Goal: Information Seeking & Learning: Check status

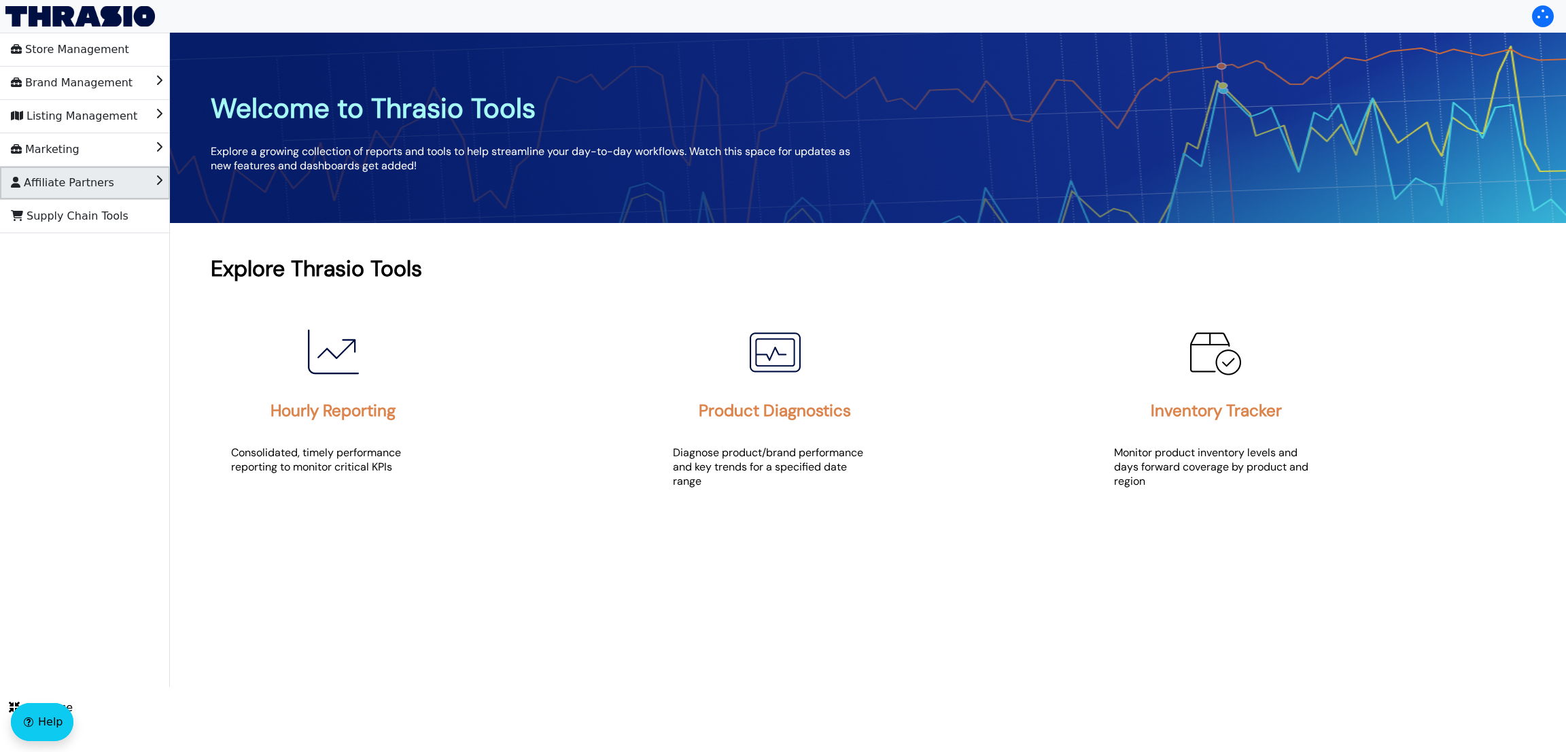
click at [118, 177] on li "Affiliate Partners" at bounding box center [85, 182] width 170 height 33
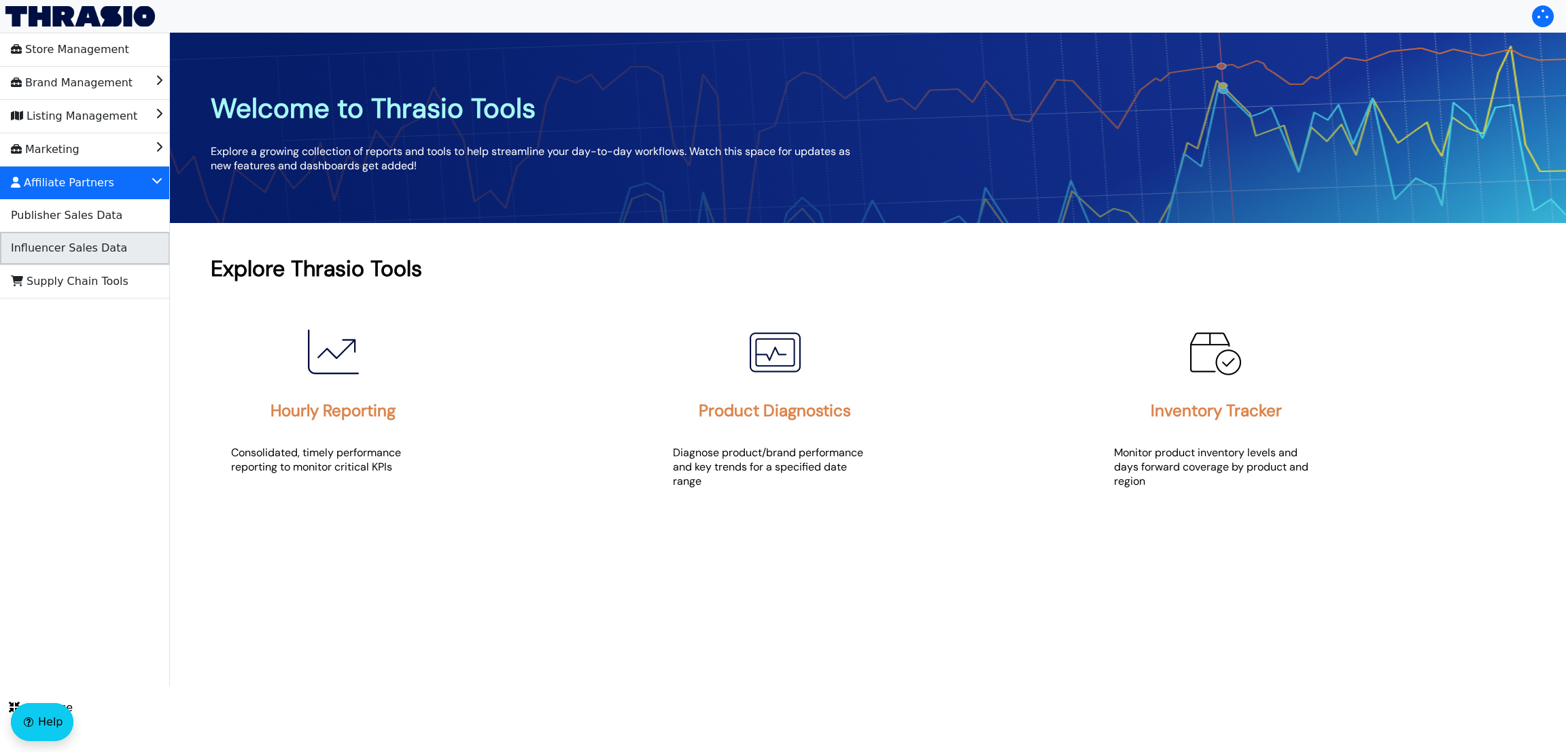
click at [120, 251] on li "Influencer Sales Data" at bounding box center [85, 248] width 170 height 33
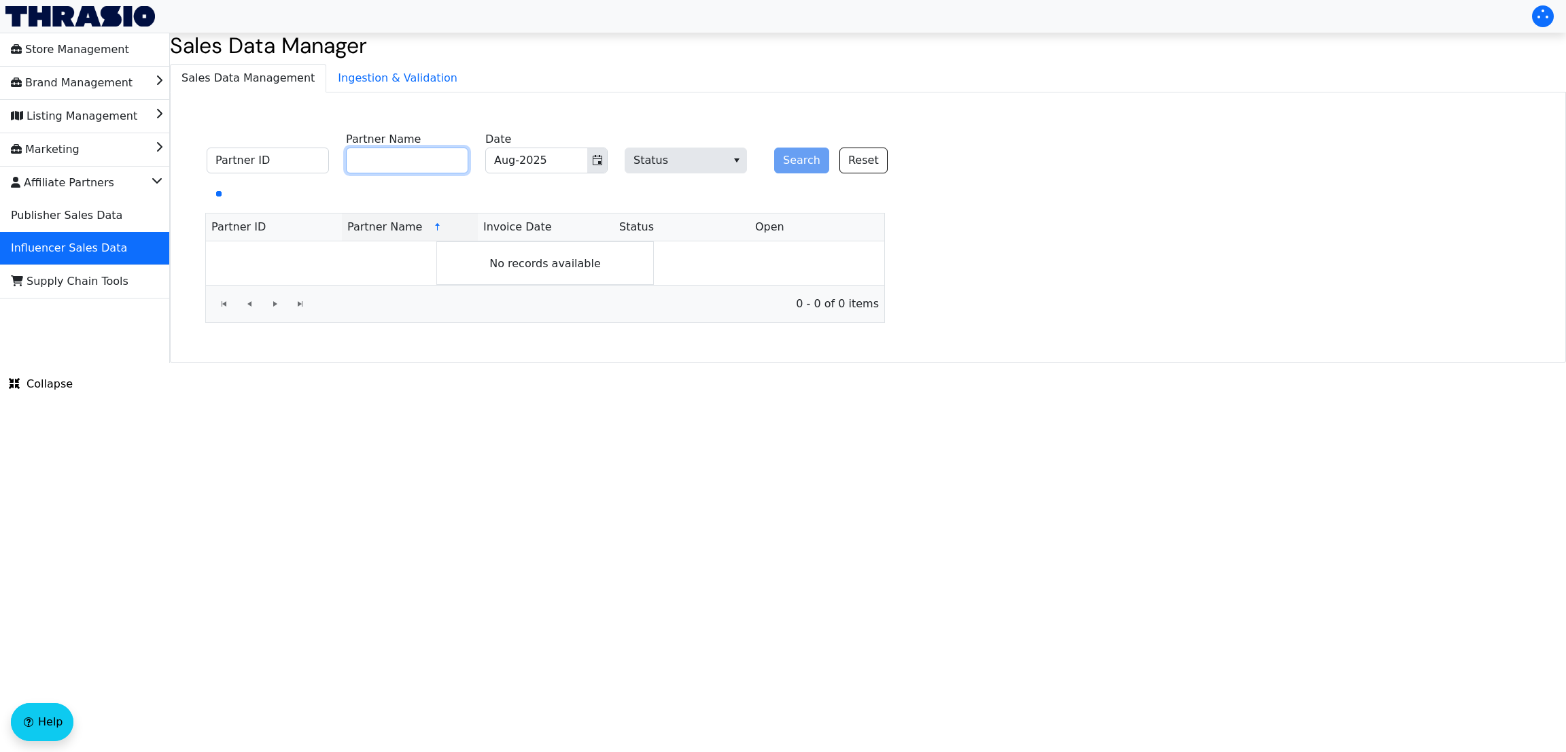
click at [448, 160] on input "Partner Name" at bounding box center [407, 160] width 122 height 26
paste input "[PERSON_NAME]"
click at [592, 160] on icon "Toggle calendar" at bounding box center [597, 160] width 11 height 11
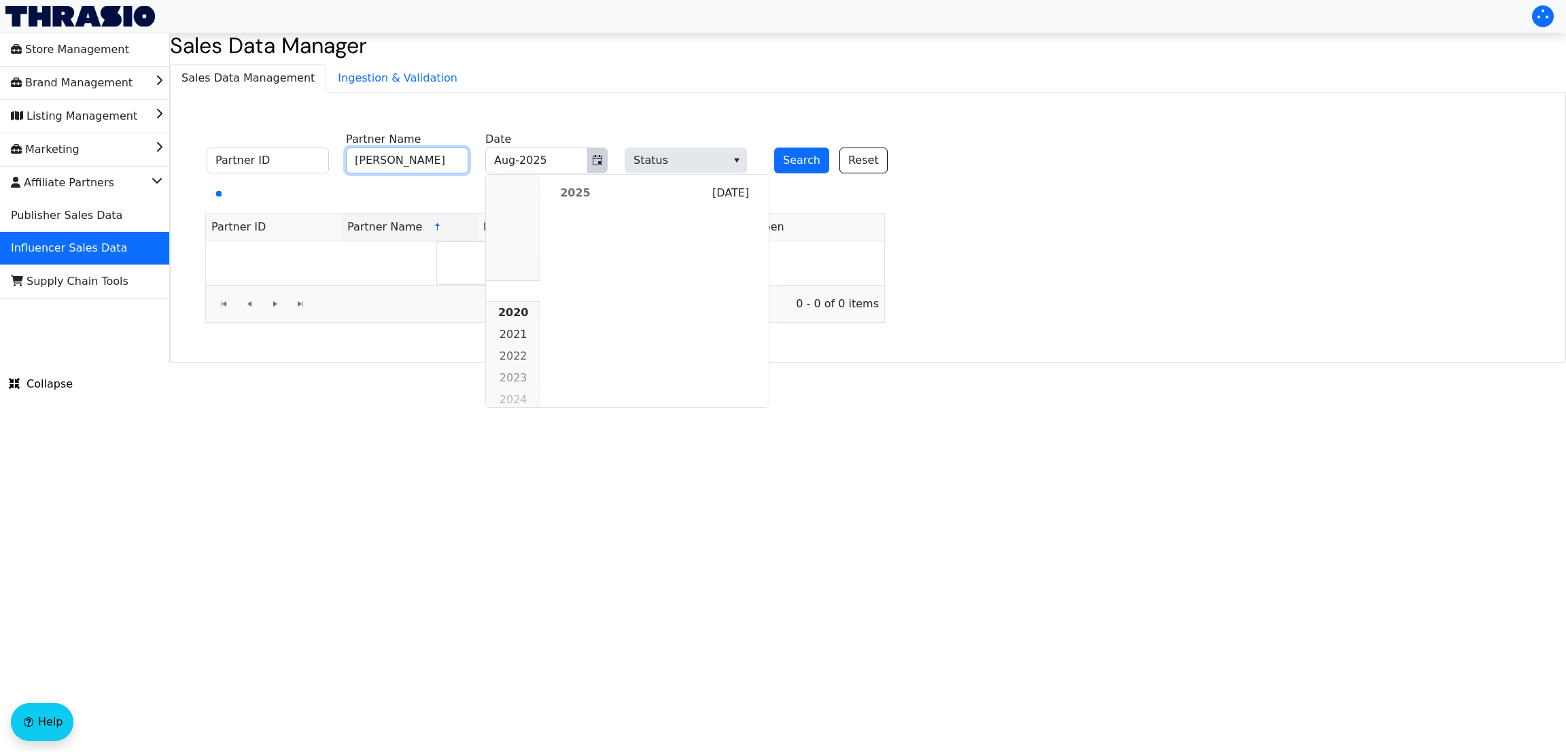
scroll to position [1239, 0]
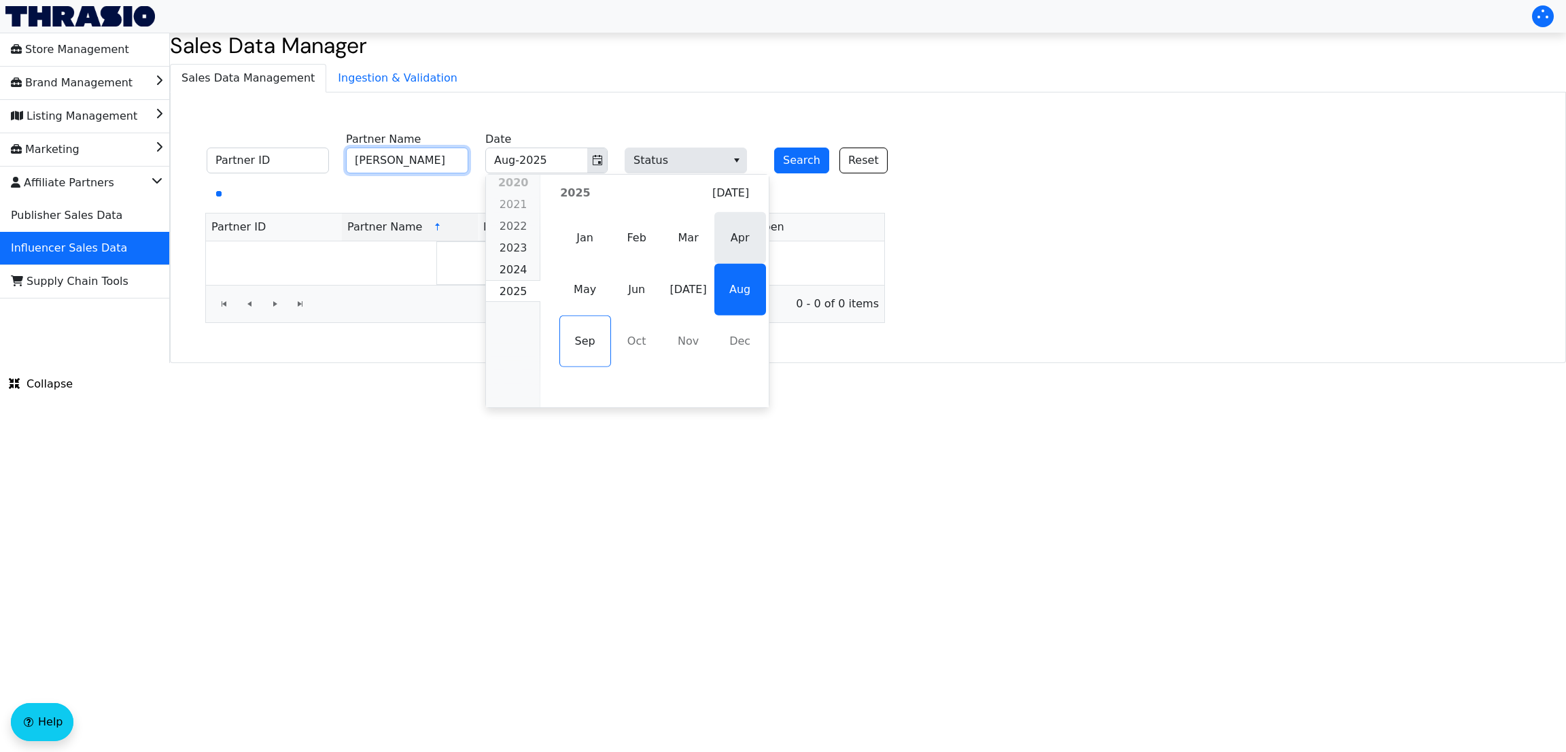
click at [727, 244] on span "Apr" at bounding box center [740, 238] width 52 height 52
type input "[PERSON_NAME]"
type input "Apr-2025"
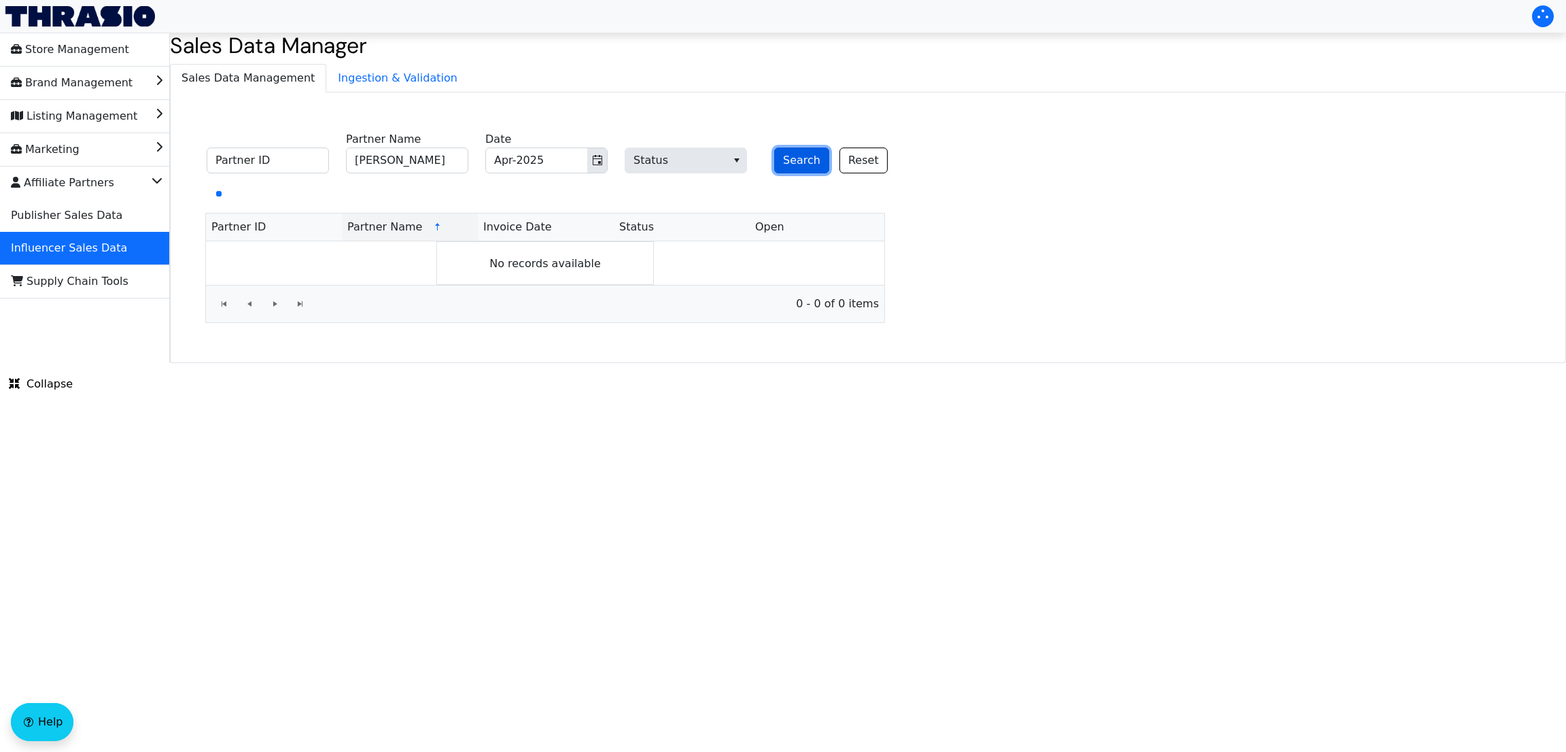
click at [804, 152] on button "Search" at bounding box center [801, 160] width 55 height 26
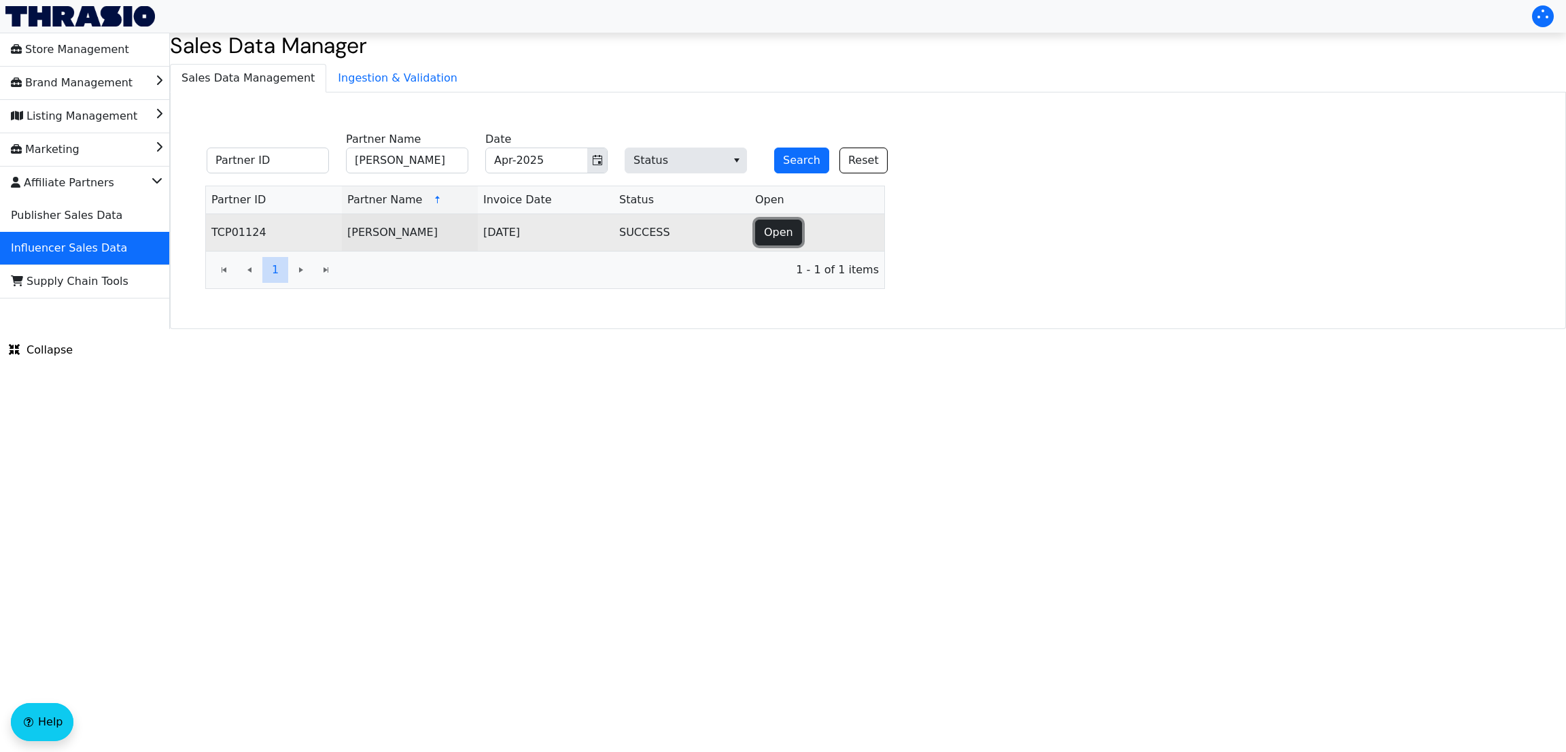
click at [780, 239] on span "Open" at bounding box center [778, 232] width 29 height 16
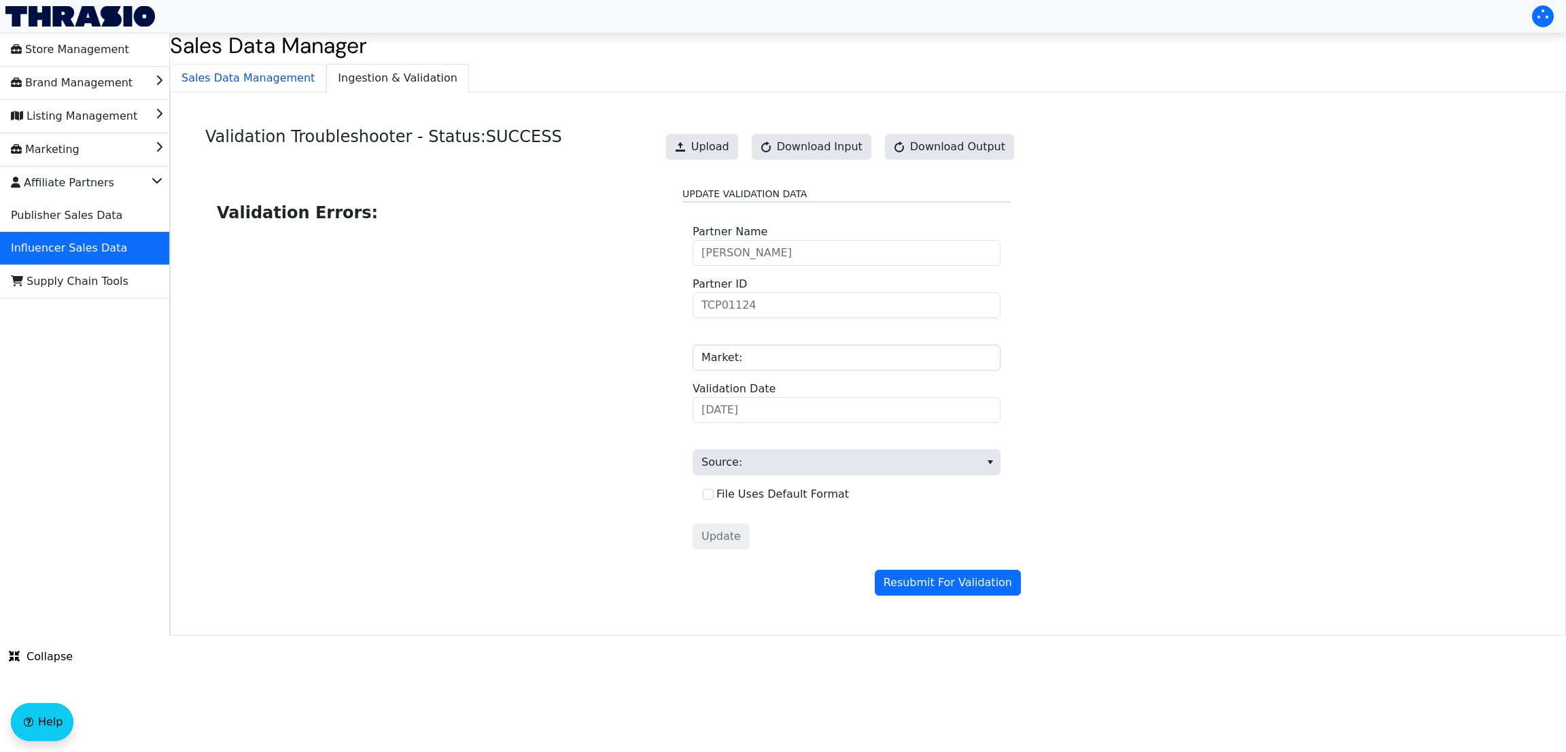
click at [239, 82] on span "Sales Data Management" at bounding box center [248, 78] width 155 height 27
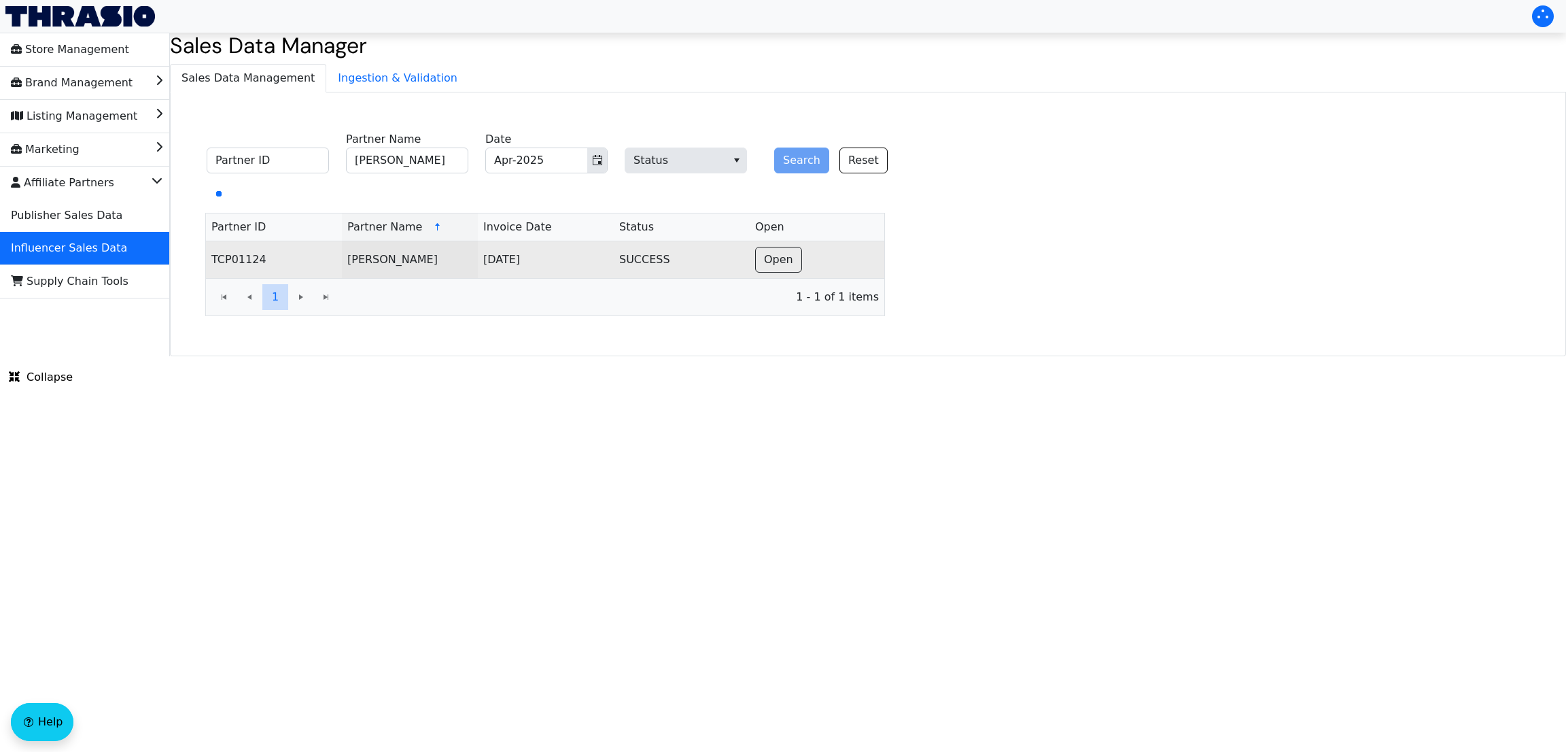
click at [221, 253] on td "TCP01124" at bounding box center [274, 259] width 136 height 37
drag, startPoint x: 219, startPoint y: 254, endPoint x: 377, endPoint y: 253, distance: 157.7
click at [377, 253] on tr "TCP01124 [PERSON_NAME] [DATE] SUCCESS Open" at bounding box center [545, 259] width 678 height 37
copy tr "TCP01124 [PERSON_NAME]"
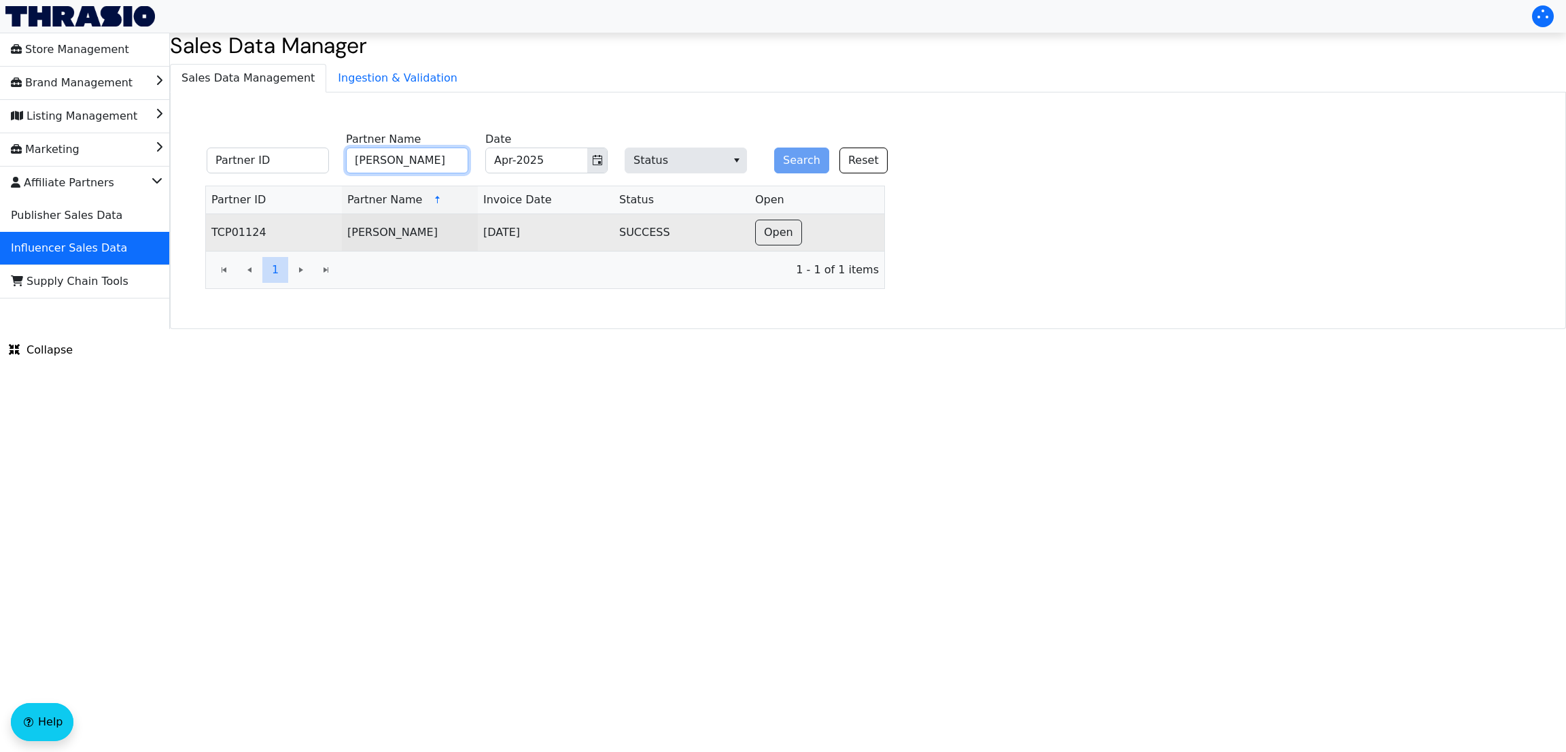
click at [419, 169] on input "[PERSON_NAME]" at bounding box center [407, 160] width 122 height 26
paste input "[PERSON_NAME]"
click at [589, 164] on button "Toggle calendar" at bounding box center [597, 160] width 20 height 24
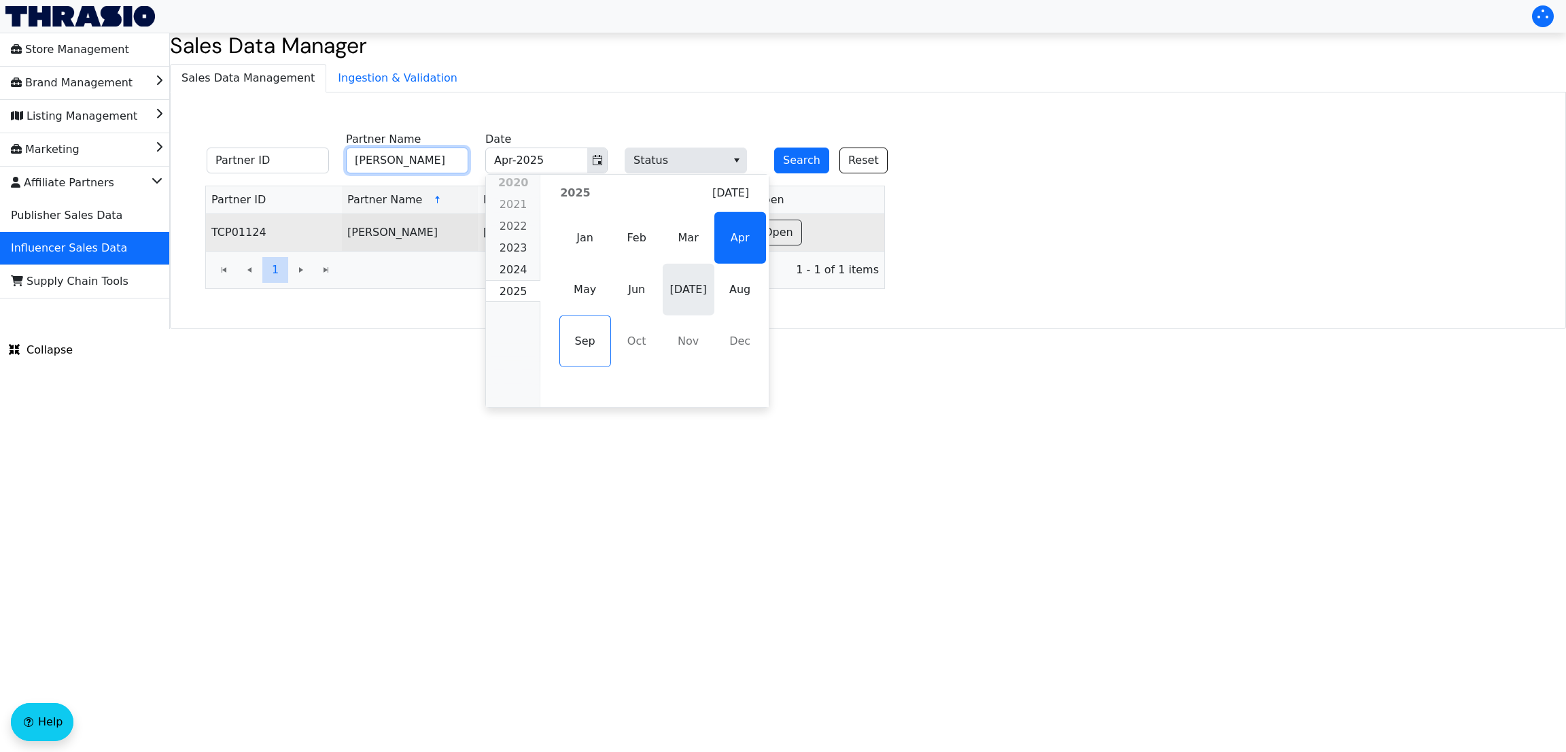
click at [667, 289] on span "[DATE]" at bounding box center [689, 290] width 52 height 52
type input "[PERSON_NAME]"
type input "[DATE]-2025"
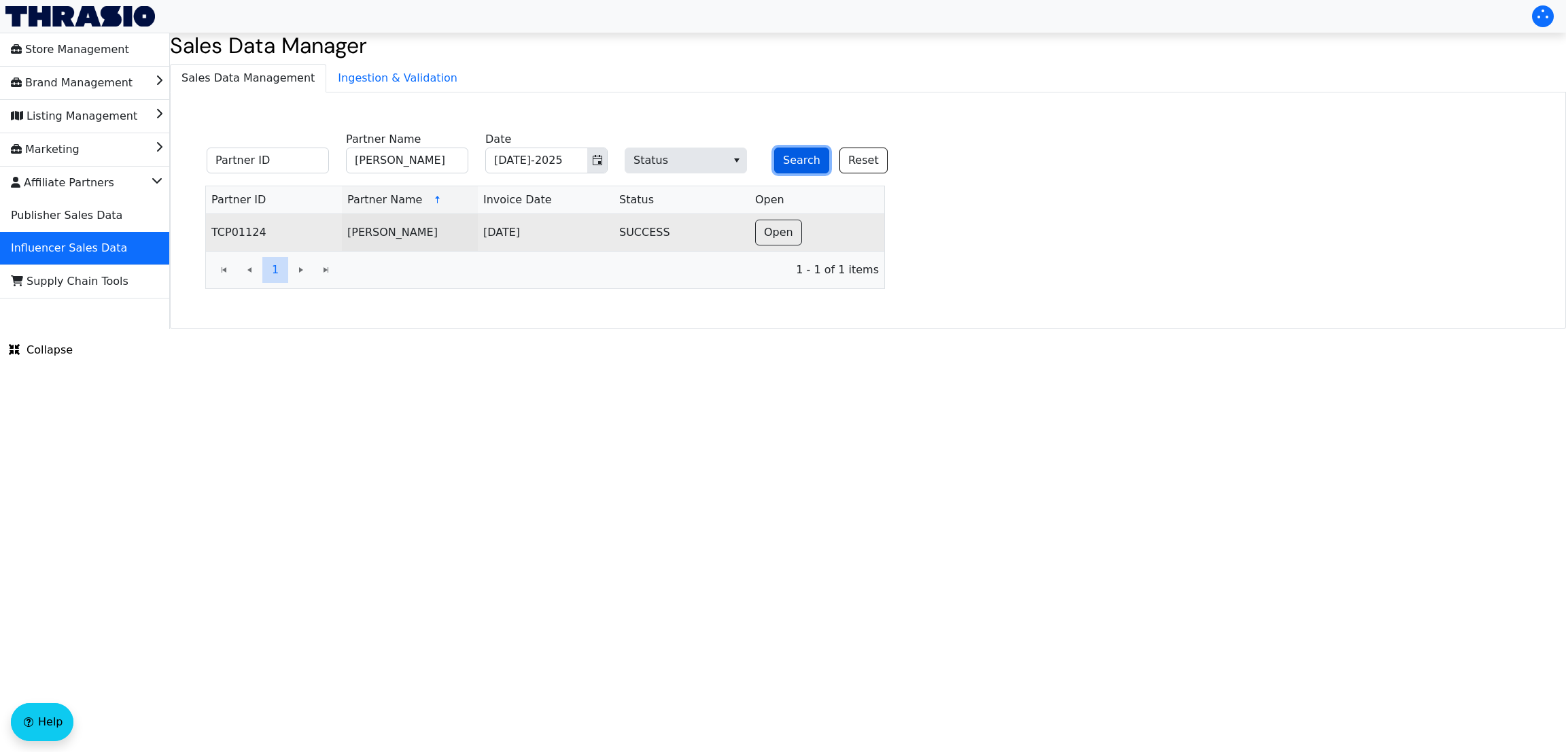
click at [798, 154] on button "Search" at bounding box center [801, 160] width 55 height 26
drag, startPoint x: 207, startPoint y: 233, endPoint x: 215, endPoint y: 233, distance: 7.5
click at [215, 233] on td "TCP00088" at bounding box center [274, 232] width 136 height 37
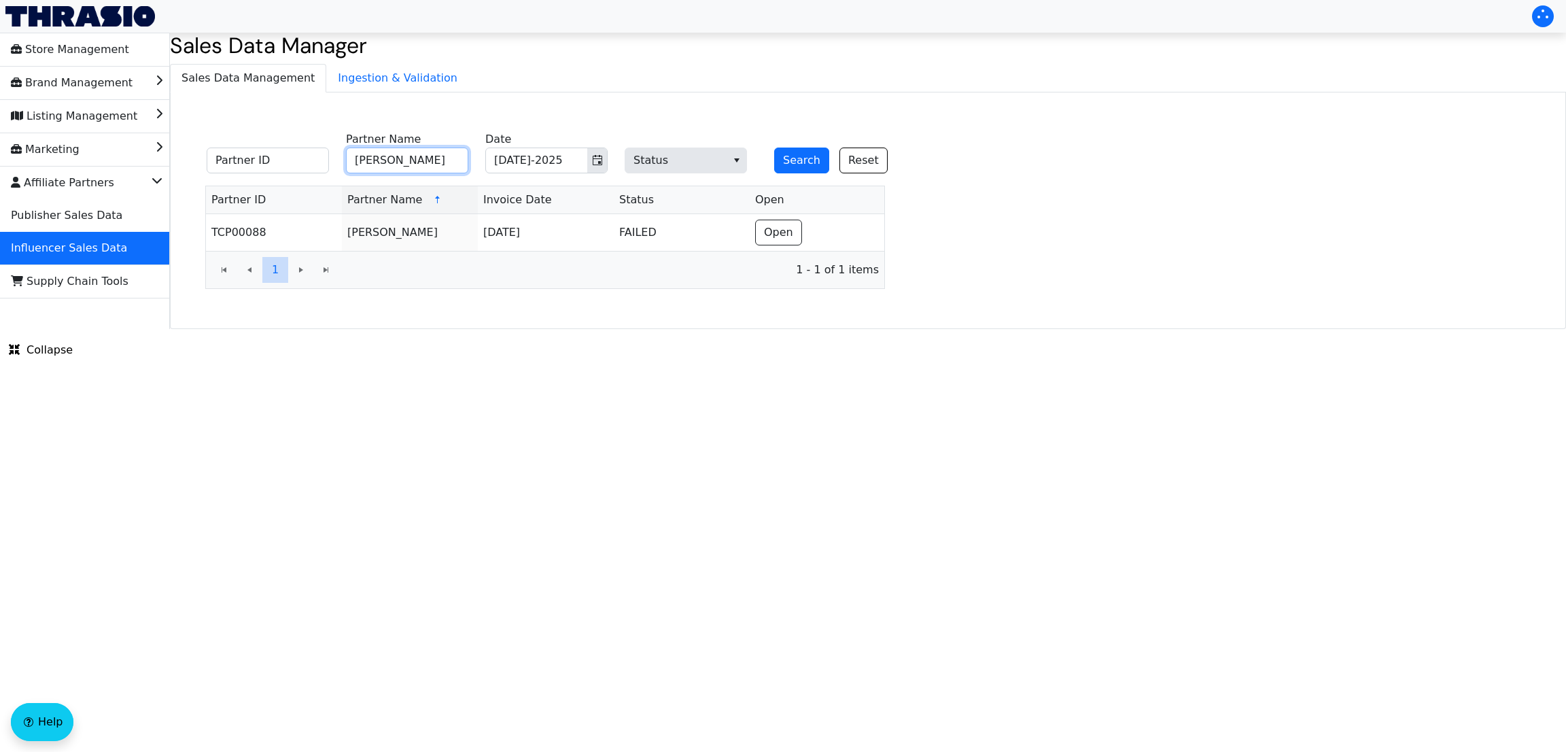
click at [403, 168] on input "[PERSON_NAME]" at bounding box center [407, 160] width 122 height 26
type input "[PERSON_NAME]"
click at [596, 164] on icon "Toggle calendar" at bounding box center [598, 160] width 10 height 10
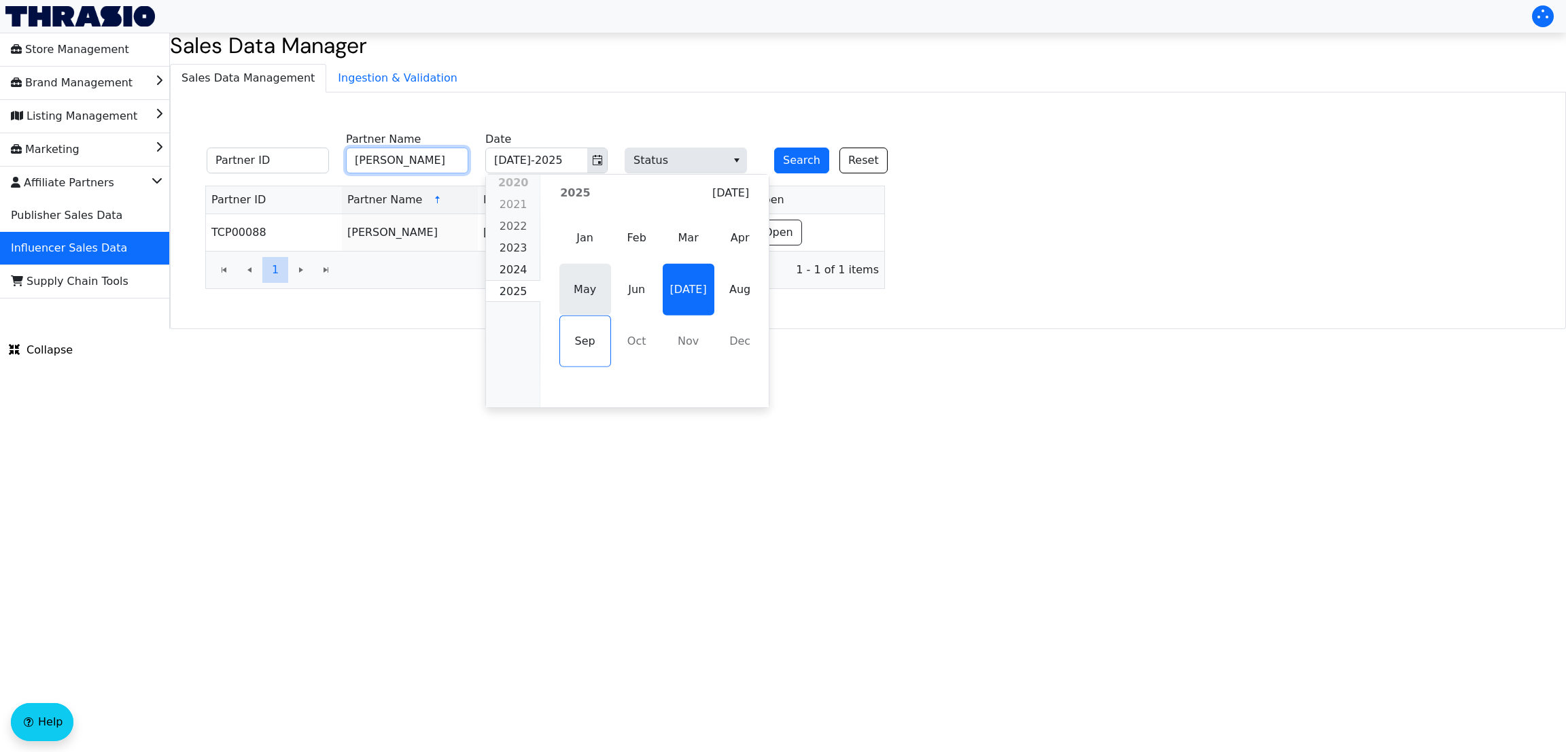
click at [564, 279] on span "May" at bounding box center [585, 290] width 52 height 52
type input "May-2025"
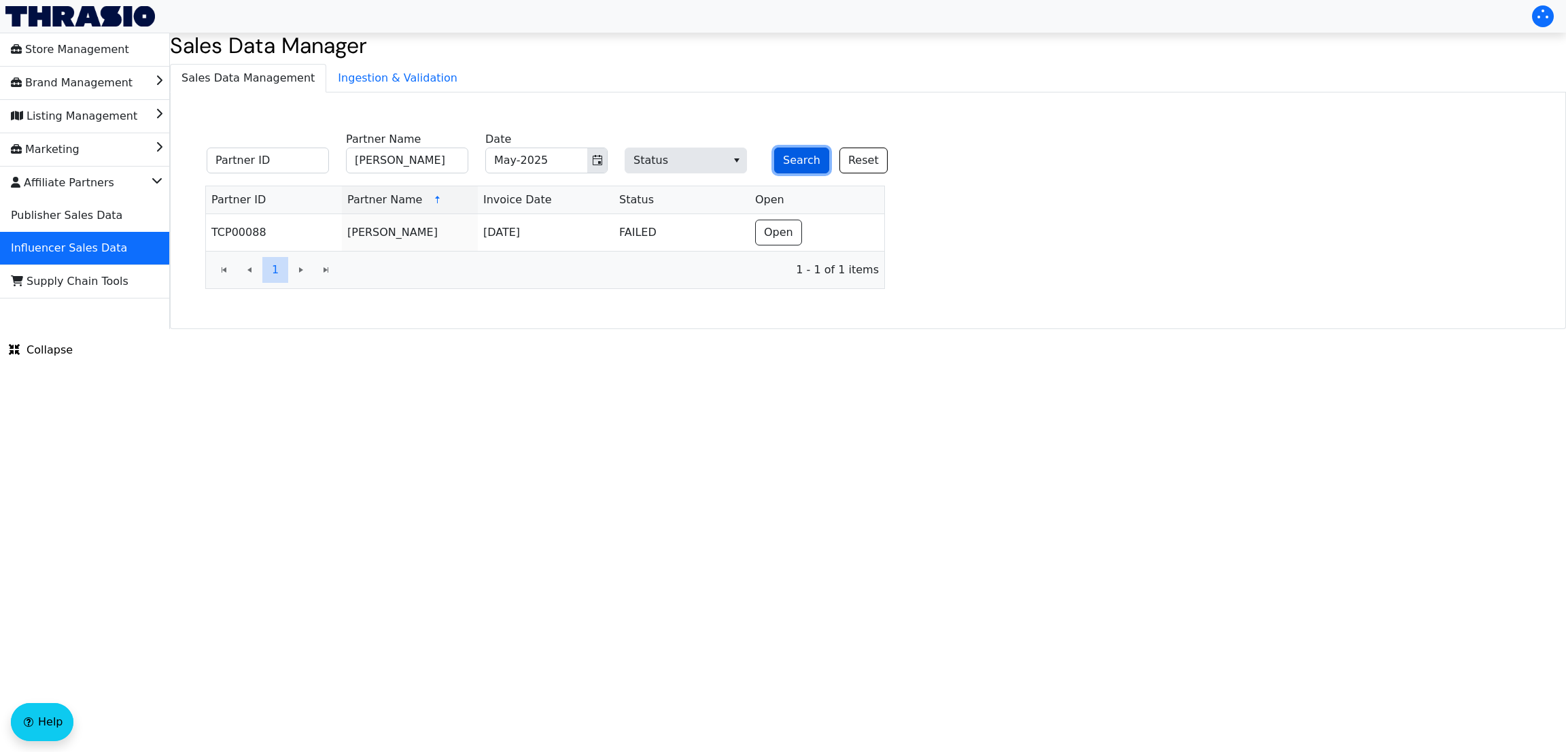
click at [784, 158] on button "Search" at bounding box center [801, 160] width 55 height 26
click at [565, 329] on html "Store Management Brand Management Listing Management Marketing Affiliate Partne…" at bounding box center [783, 164] width 1566 height 329
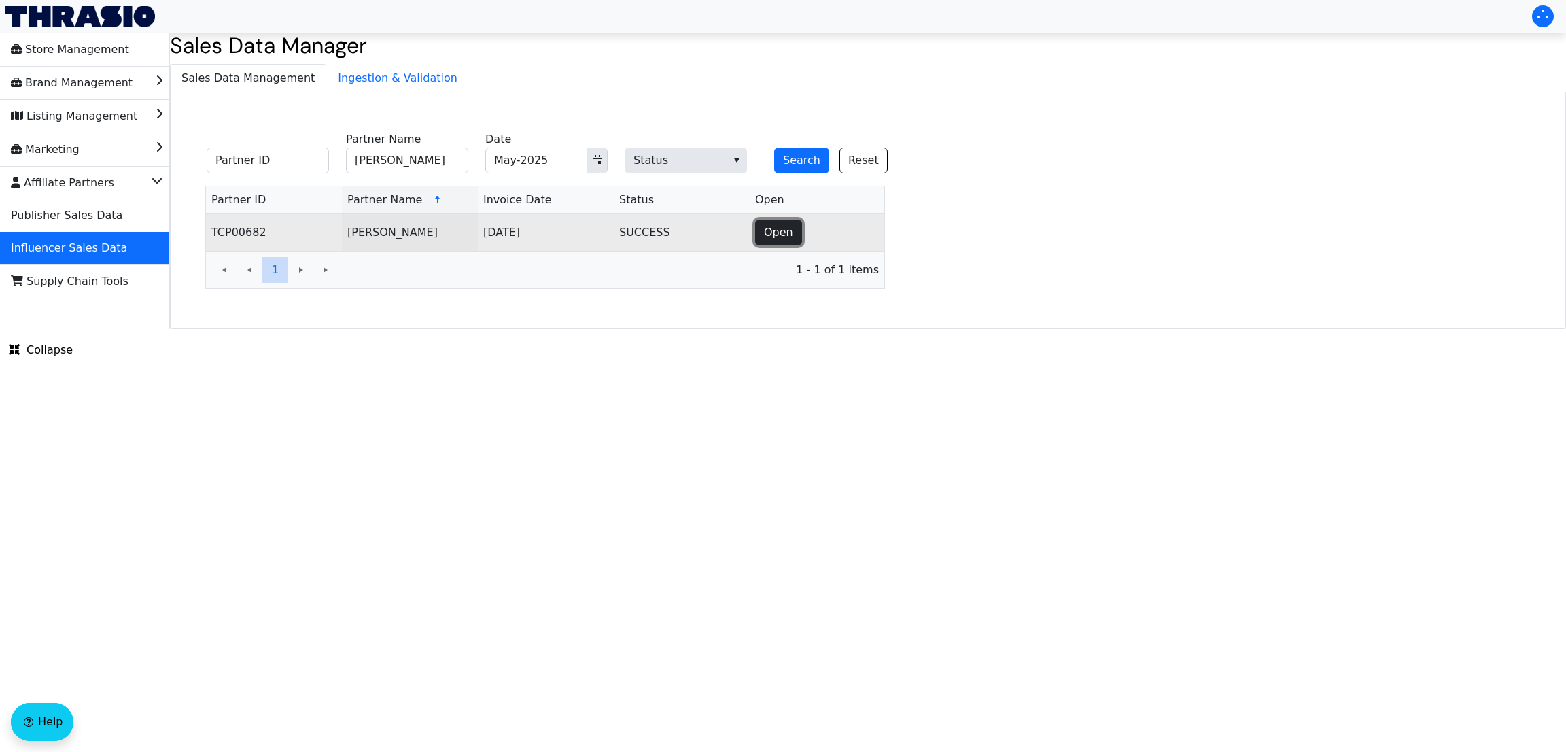
click at [788, 232] on span "Open" at bounding box center [778, 232] width 29 height 16
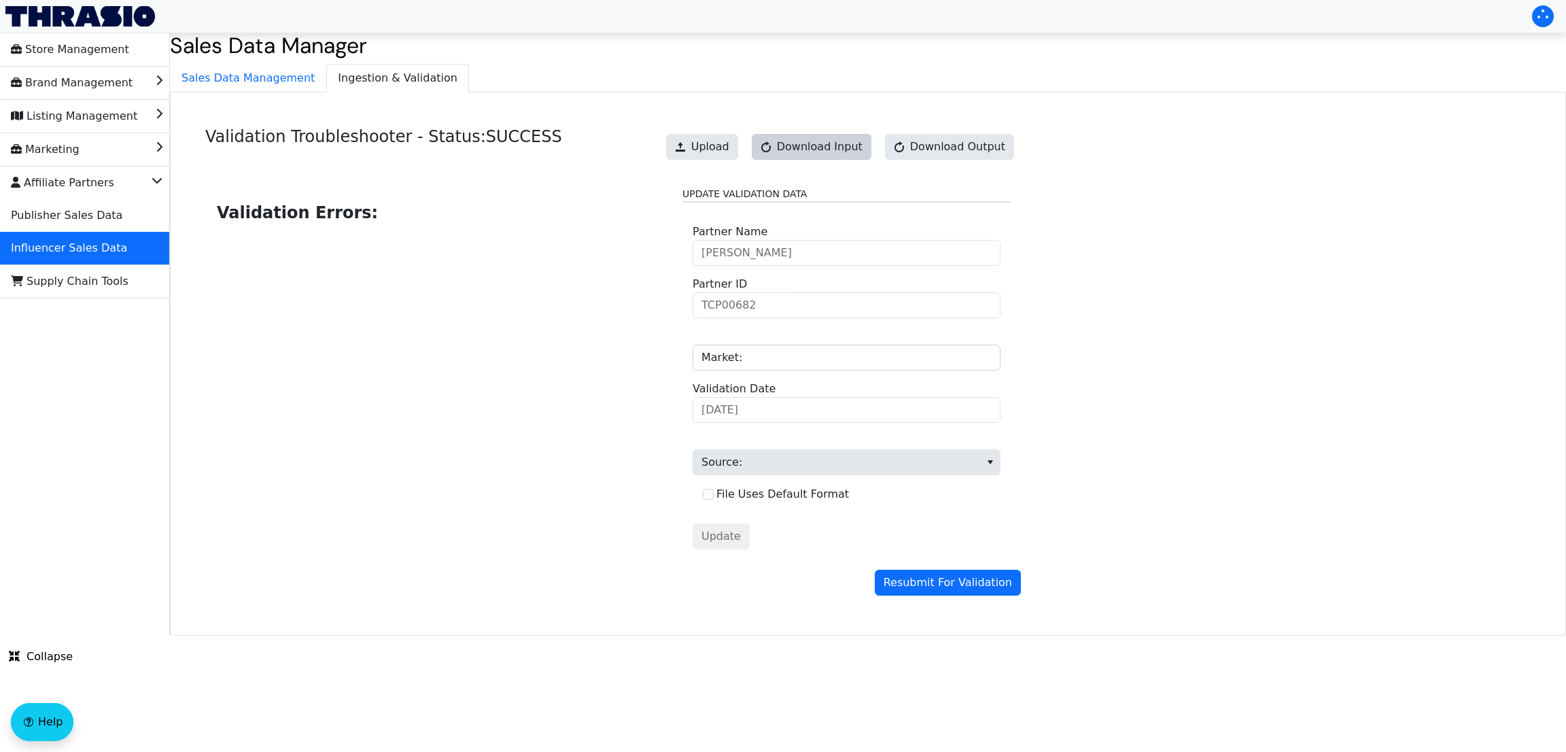
click at [930, 156] on button "Download Output" at bounding box center [949, 147] width 129 height 26
click at [820, 143] on span "Download Input" at bounding box center [820, 147] width 86 height 16
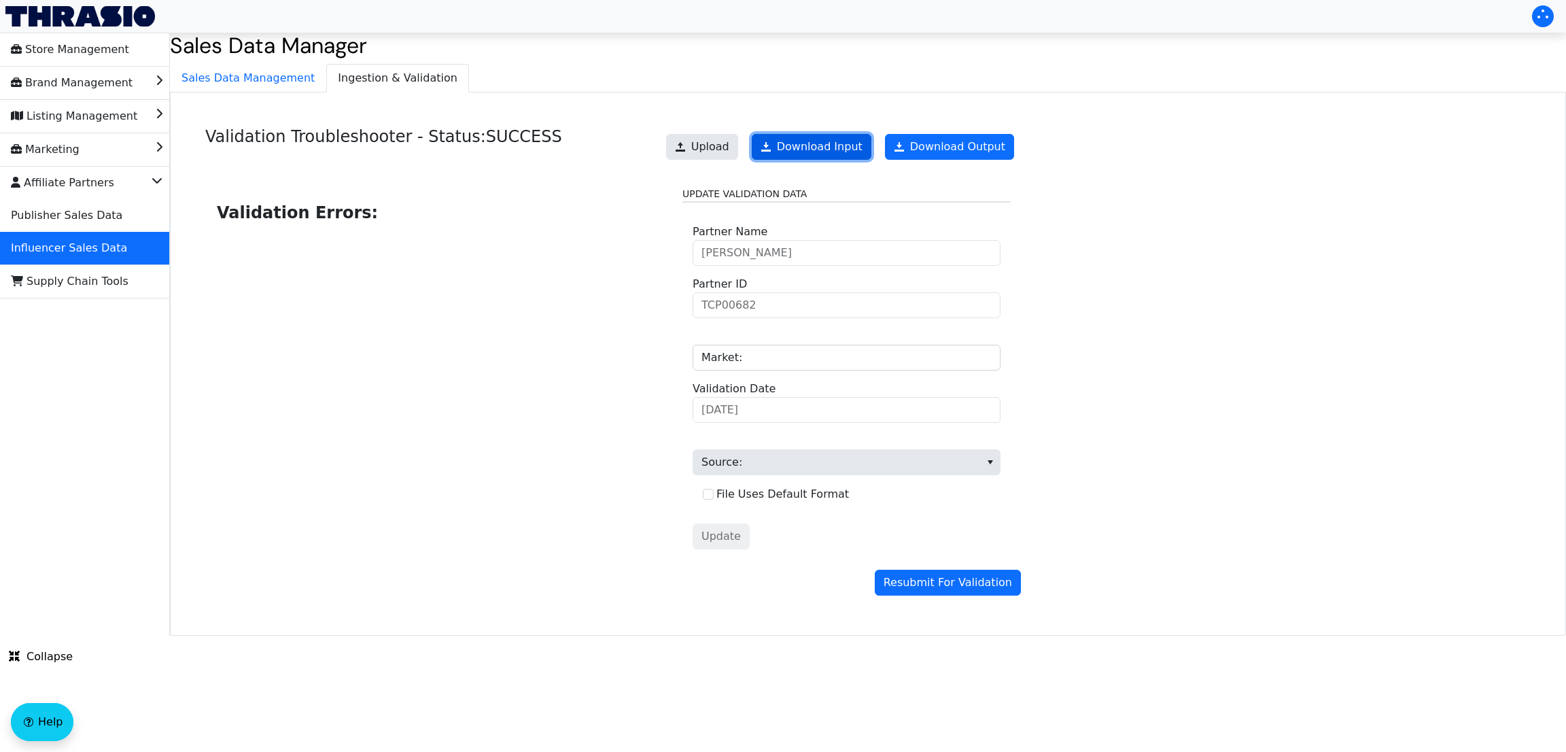
click at [820, 143] on link "Download Input" at bounding box center [812, 147] width 120 height 26
click at [239, 90] on span "Sales Data Management" at bounding box center [248, 78] width 155 height 27
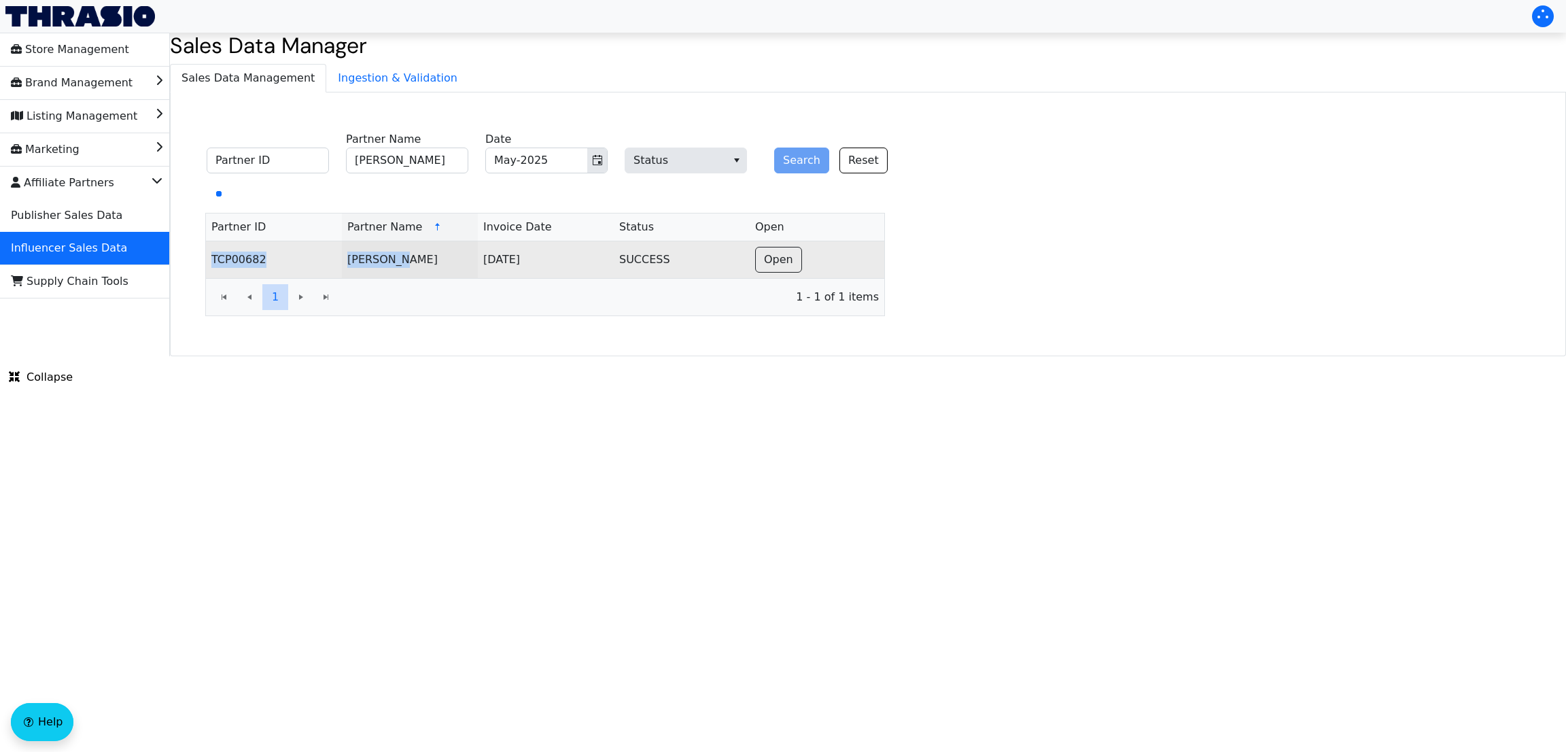
drag, startPoint x: 199, startPoint y: 266, endPoint x: 413, endPoint y: 275, distance: 214.2
click at [413, 275] on div "Partner ID [PERSON_NAME] Partner Name May-2025 Date Status Search Reset Partner…" at bounding box center [545, 221] width 728 height 189
copy table "TCP00682 [PERSON_NAME]"
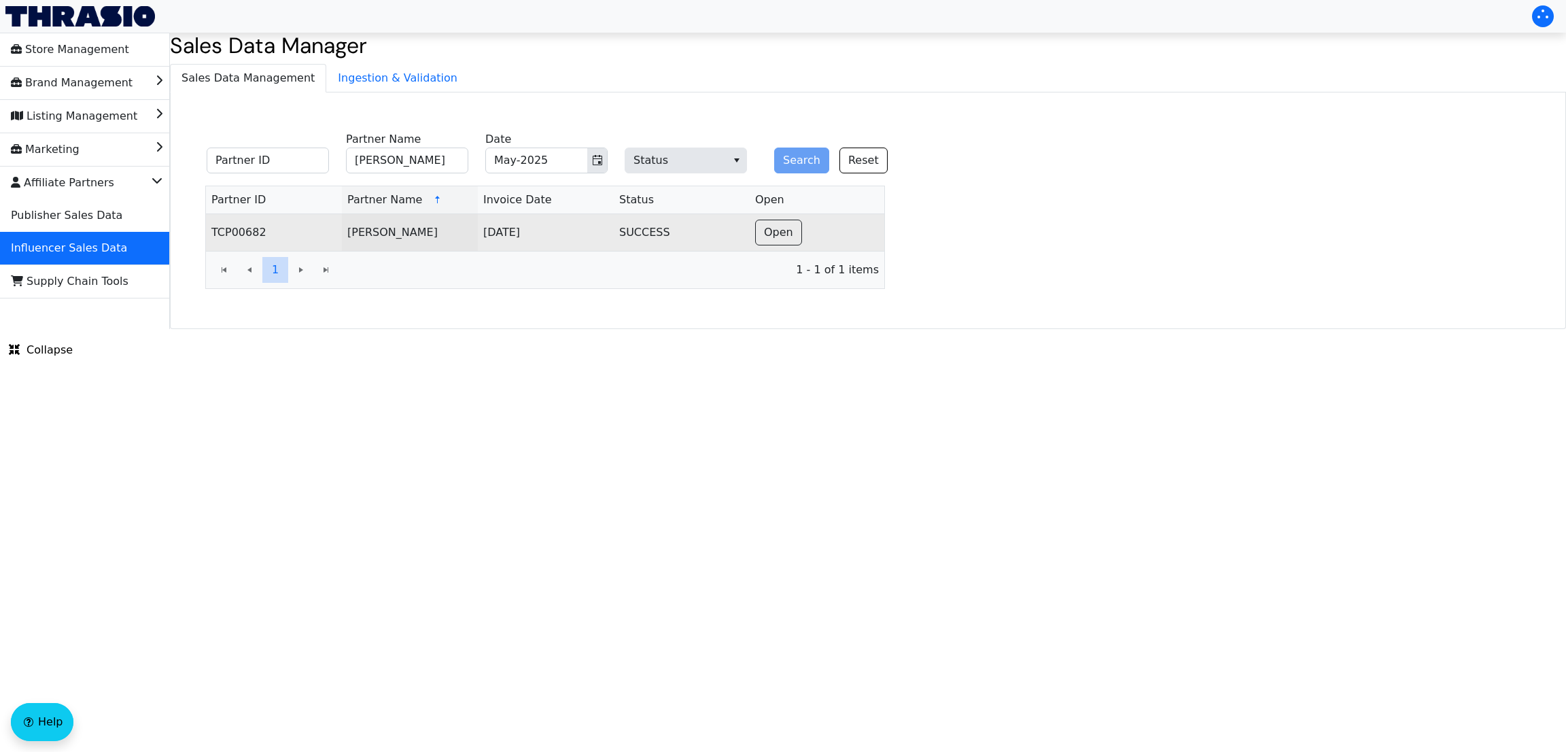
click at [771, 329] on html "Store Management Brand Management Listing Management Marketing Affiliate Partne…" at bounding box center [783, 164] width 1566 height 329
click at [409, 157] on input "[PERSON_NAME]" at bounding box center [407, 160] width 122 height 26
paste input "[PERSON_NAME]"
click at [409, 157] on input "[PERSON_NAME]" at bounding box center [407, 160] width 122 height 26
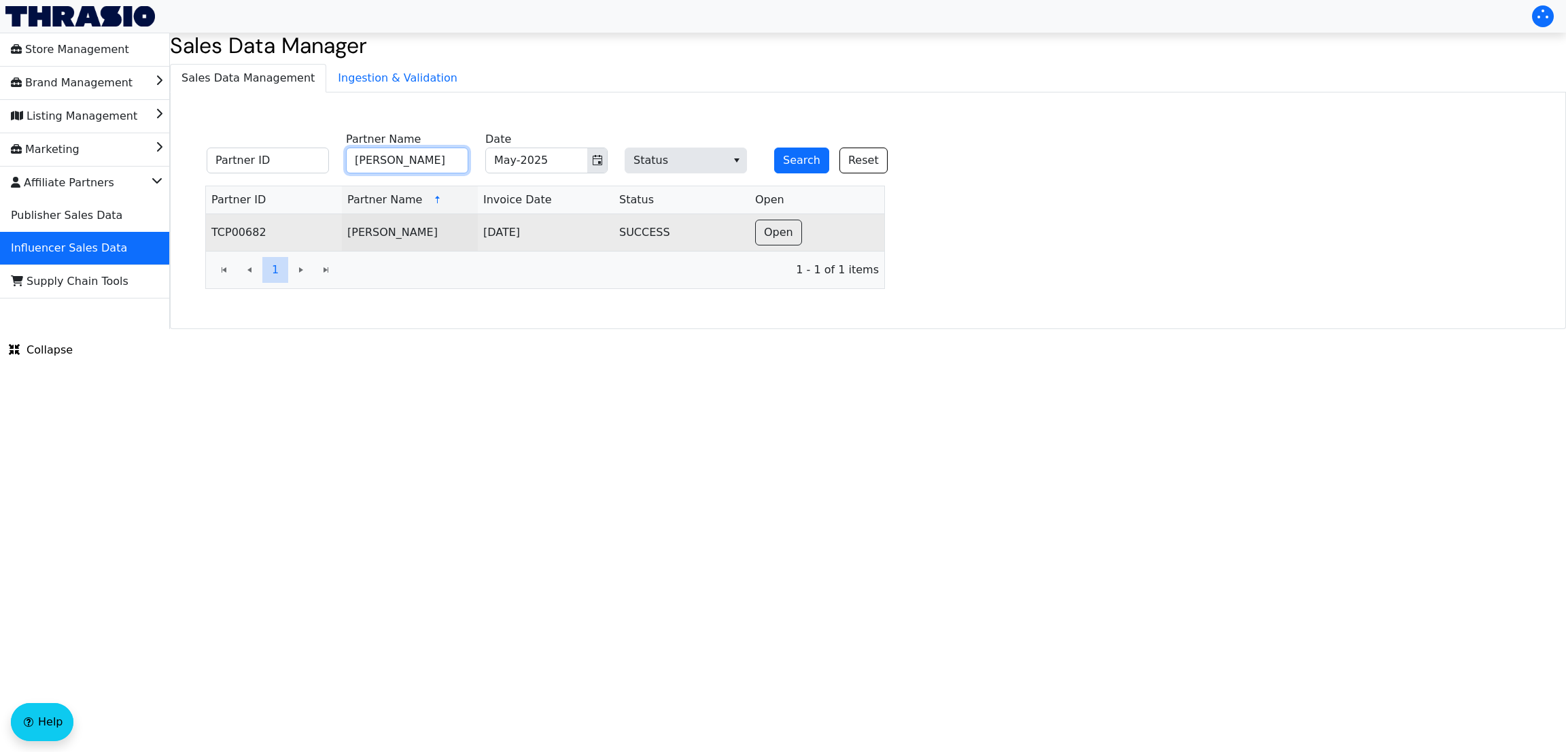
type input "[PERSON_NAME]"
click at [774, 147] on button "Search" at bounding box center [801, 160] width 55 height 26
click at [767, 241] on span "Open" at bounding box center [778, 232] width 29 height 16
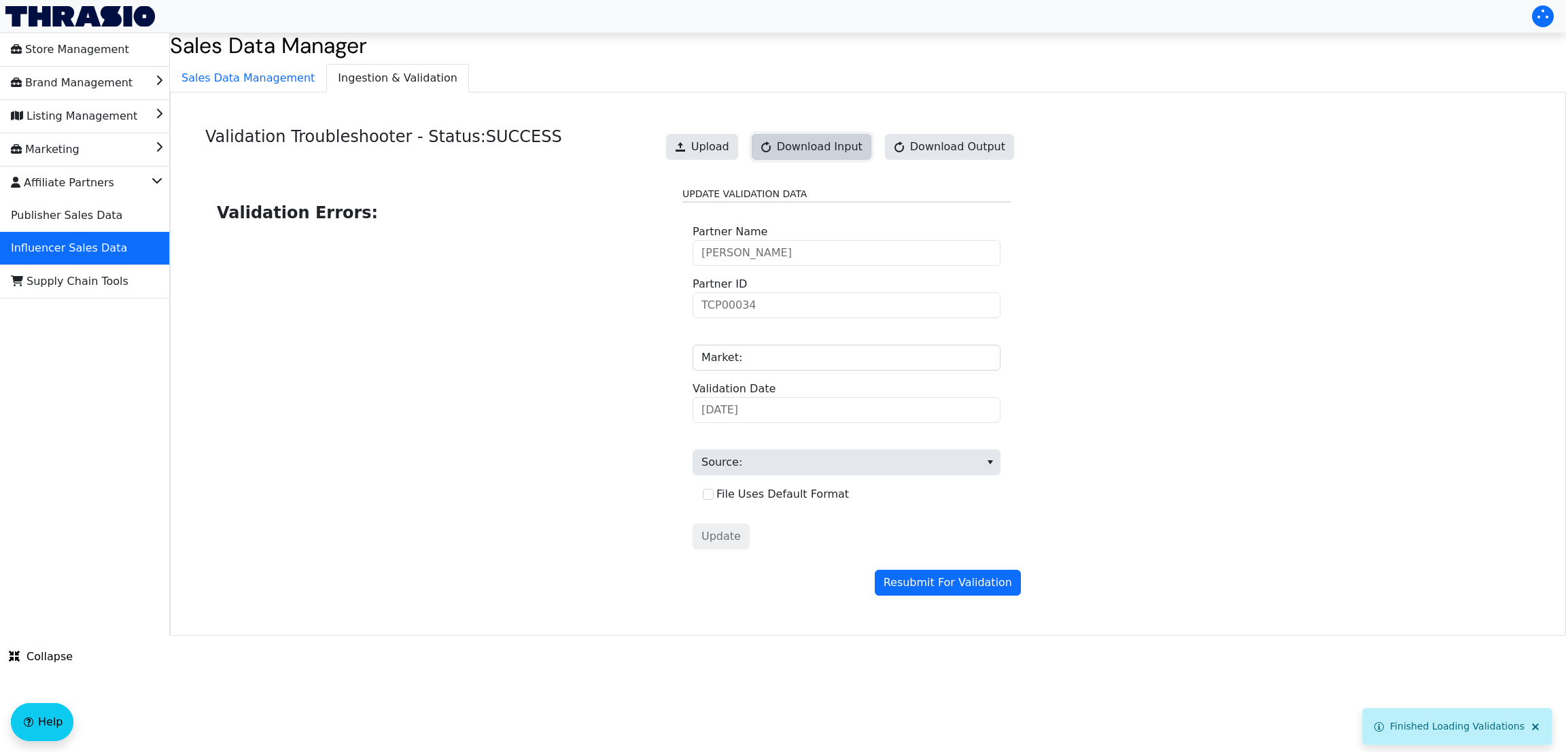
click at [815, 157] on button "Download Input" at bounding box center [812, 147] width 120 height 26
click at [809, 146] on link "Download Input" at bounding box center [812, 147] width 120 height 26
click at [617, 205] on h2 "Validation Errors:" at bounding box center [439, 212] width 444 height 24
click at [264, 77] on span "Sales Data Management" at bounding box center [248, 78] width 155 height 27
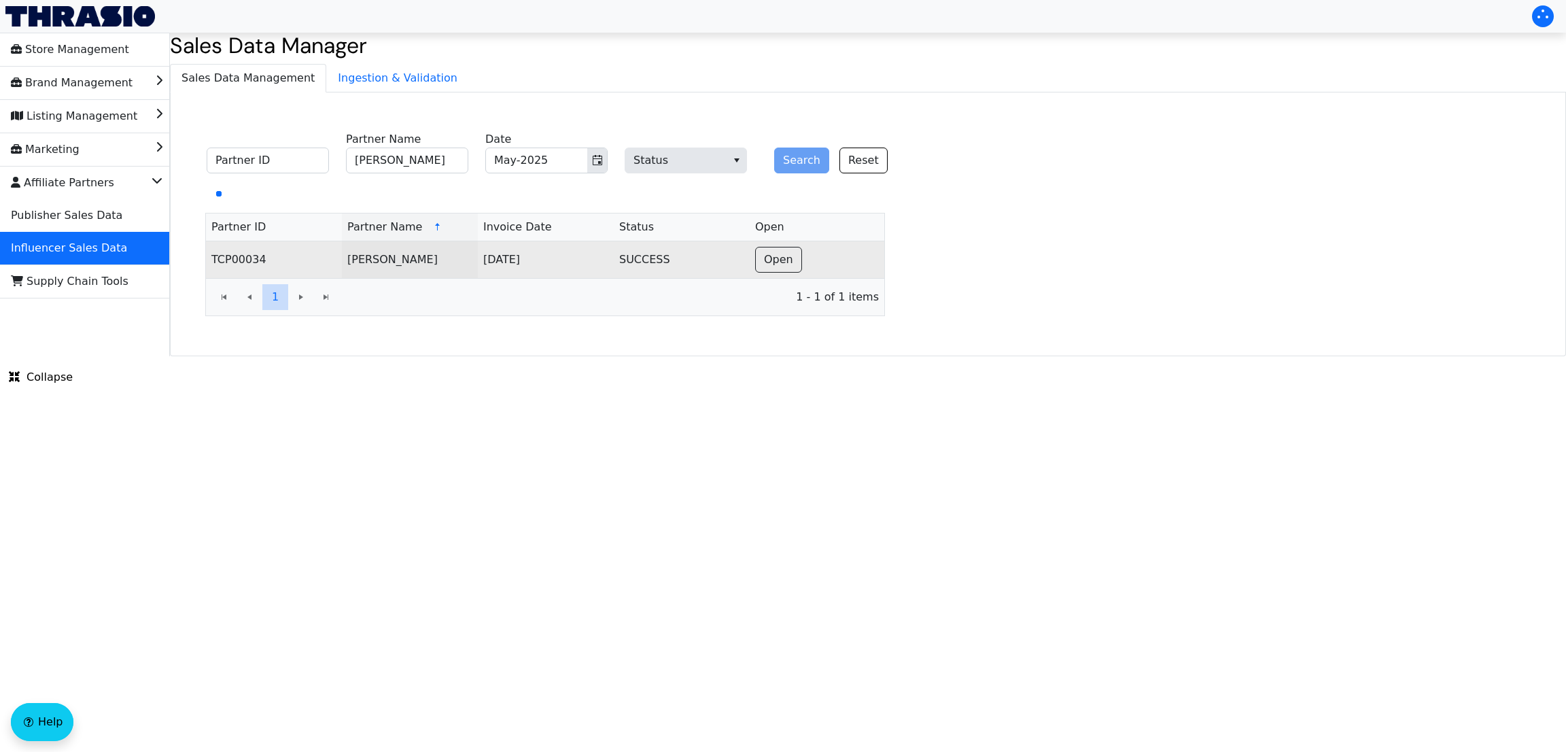
copy table "TCP00034 [PERSON_NAME]"
drag, startPoint x: 197, startPoint y: 258, endPoint x: 421, endPoint y: 272, distance: 224.0
click at [421, 272] on div "Partner ID [PERSON_NAME] Partner Name May-2025 Date Status Search Reset Partner…" at bounding box center [545, 221] width 728 height 189
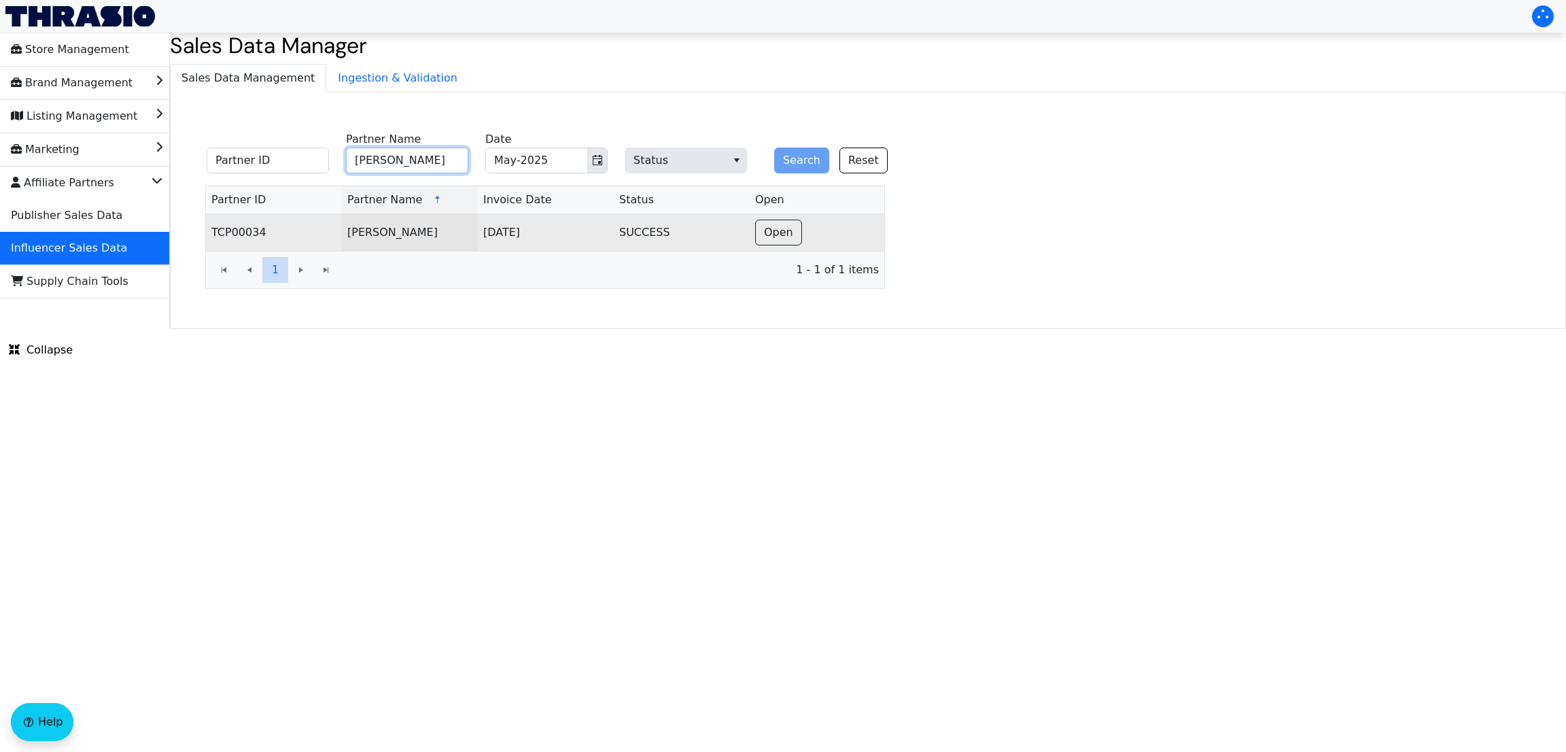
click at [439, 171] on input "[PERSON_NAME]" at bounding box center [407, 160] width 122 height 26
paste input "[PERSON_NAME]"
click at [439, 171] on input "[PERSON_NAME]" at bounding box center [407, 160] width 122 height 26
click at [774, 147] on button "Search" at bounding box center [801, 160] width 55 height 26
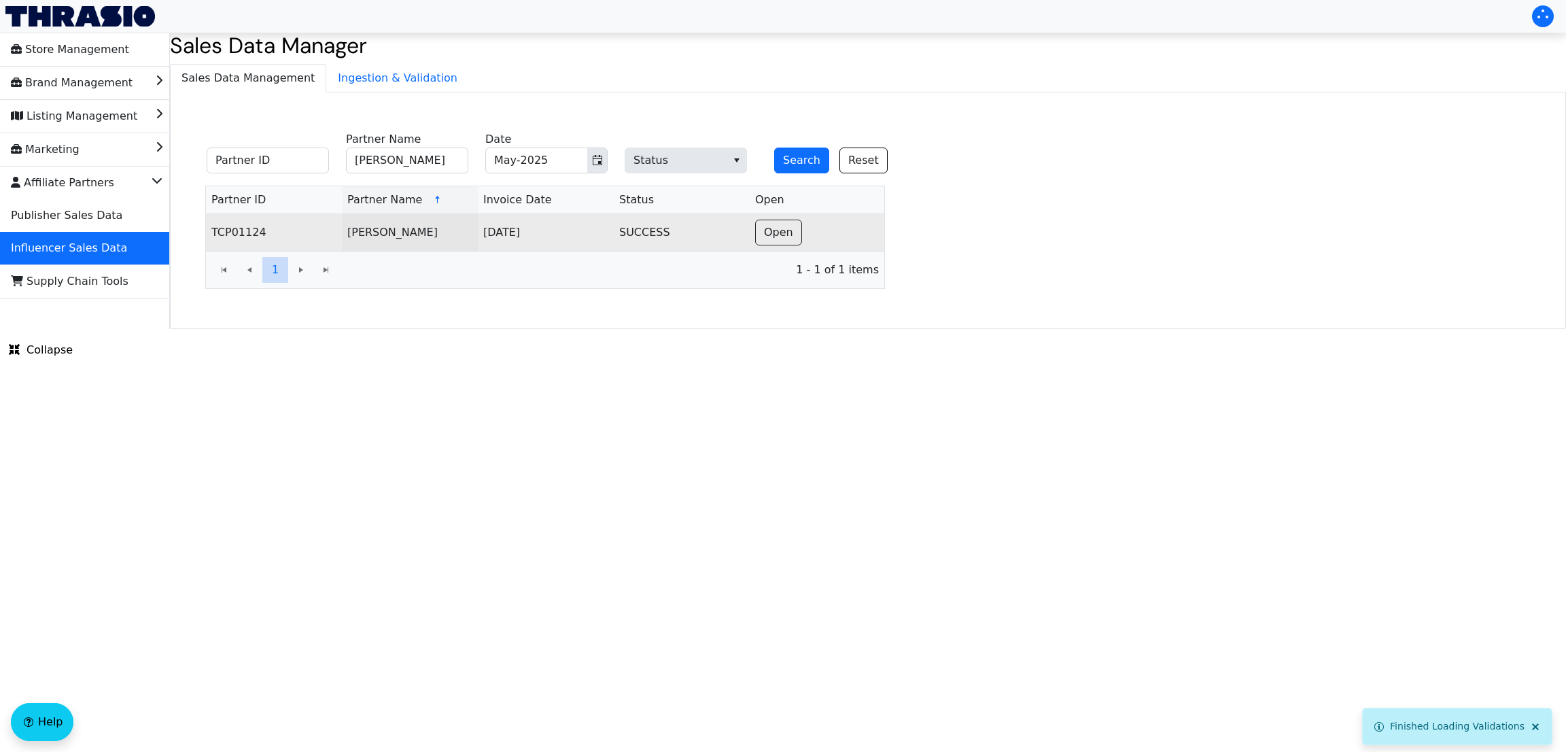
click at [627, 329] on html "Store Management Brand Management Listing Management Marketing Affiliate Partne…" at bounding box center [783, 164] width 1566 height 329
copy table "TCP01124 [PERSON_NAME]"
drag, startPoint x: 202, startPoint y: 236, endPoint x: 410, endPoint y: 242, distance: 208.7
click at [410, 242] on div "Partner ID [PERSON_NAME] Partner Name May-2025 Date Status Search Reset Partner…" at bounding box center [545, 208] width 728 height 162
click at [410, 242] on td "[PERSON_NAME]" at bounding box center [410, 232] width 136 height 37
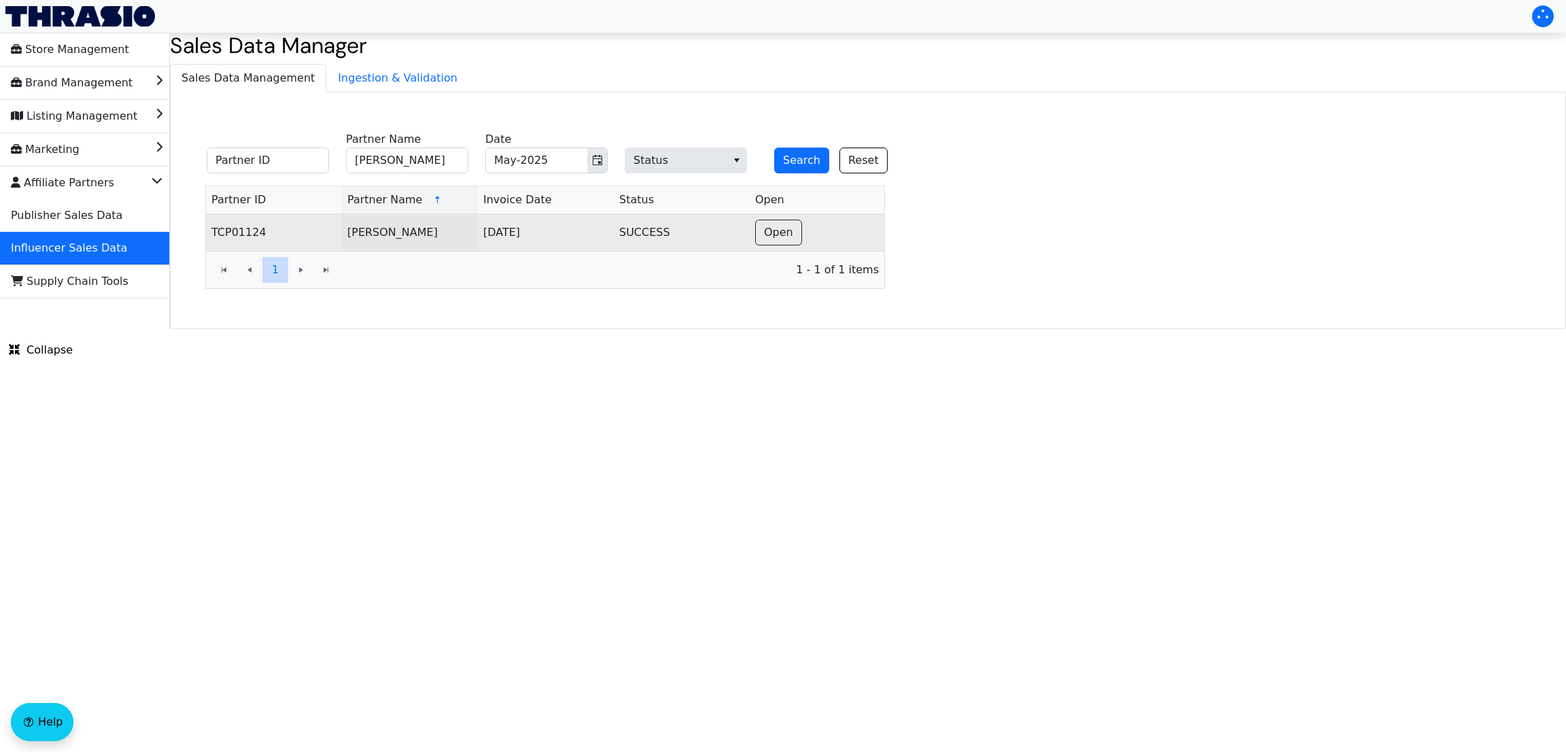
click at [951, 329] on html "Store Management Brand Management Listing Management Marketing Affiliate Partne…" at bounding box center [783, 164] width 1566 height 329
click at [410, 165] on input "[PERSON_NAME]" at bounding box center [407, 160] width 122 height 26
paste input "[PERSON_NAME]"
click at [410, 165] on input "[PERSON_NAME]" at bounding box center [407, 160] width 122 height 26
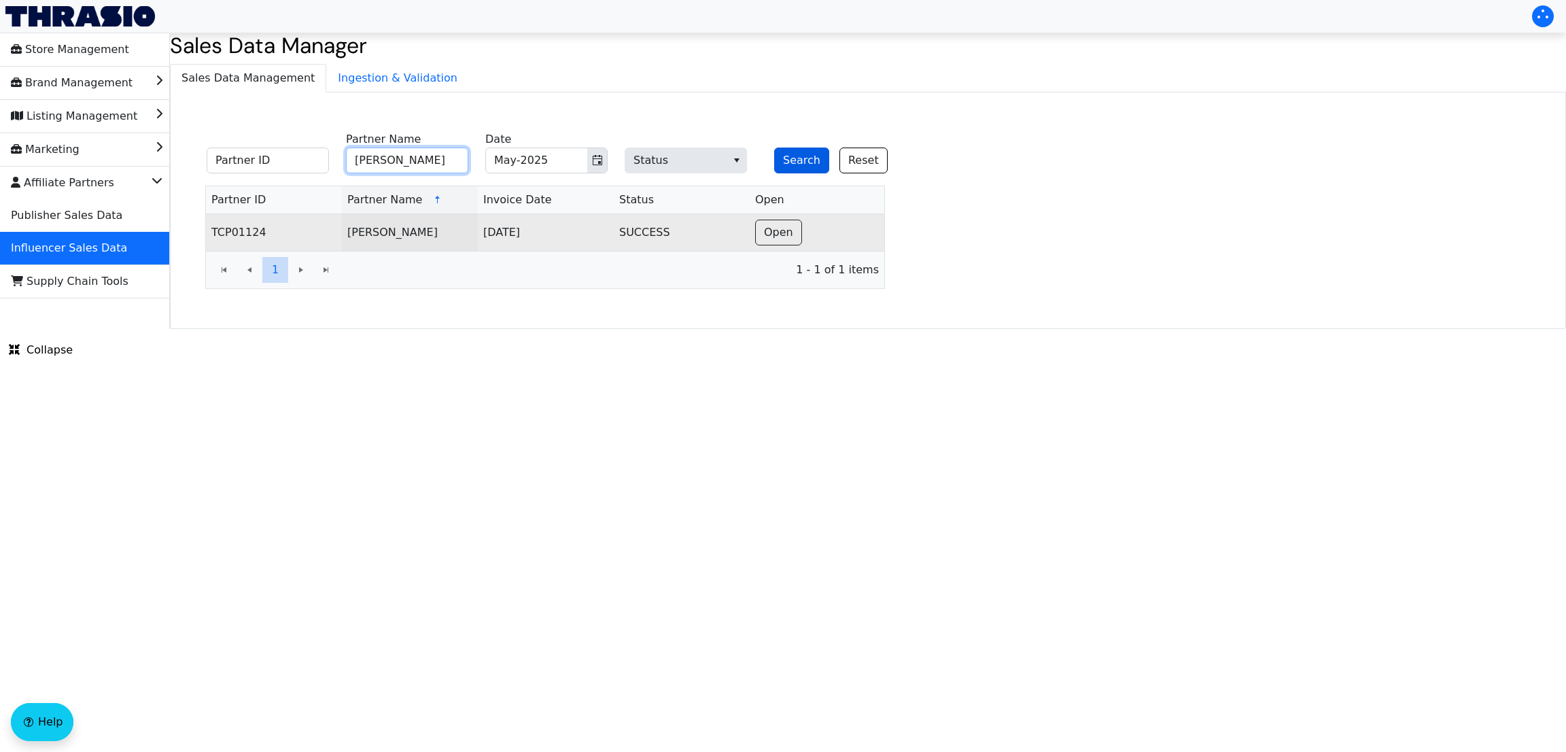
type input "[PERSON_NAME]"
click at [792, 160] on button "Search" at bounding box center [801, 160] width 55 height 26
click at [1160, 326] on div "Partner ID [PERSON_NAME] Partner Name May-2025 Date Status Search Reset Partner…" at bounding box center [868, 210] width 1396 height 236
click at [393, 151] on input "[PERSON_NAME]" at bounding box center [407, 160] width 122 height 26
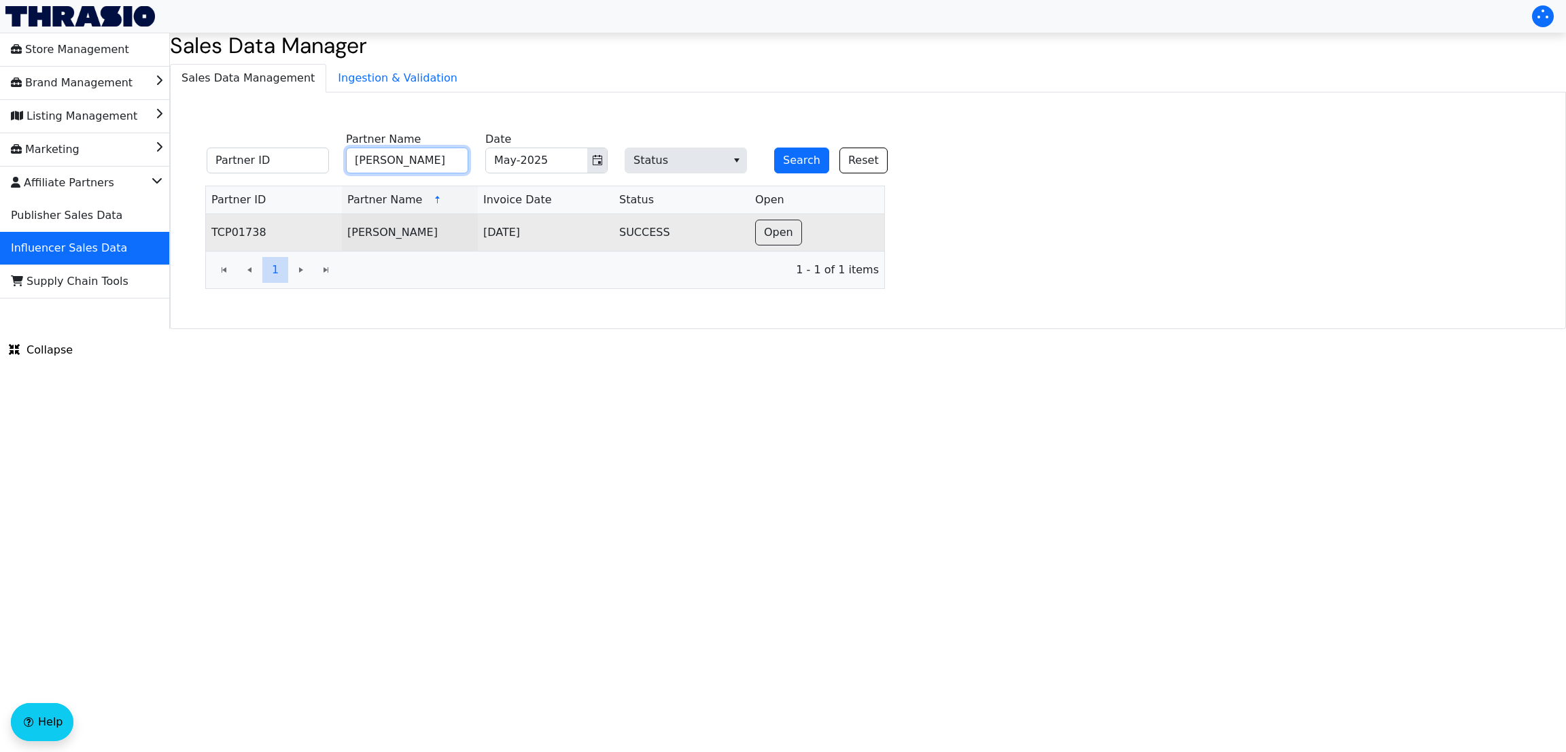
paste input "ber [PERSON_NAME]"
click at [393, 151] on input "[PERSON_NAME]" at bounding box center [407, 160] width 122 height 26
click at [777, 169] on button "Search" at bounding box center [801, 160] width 55 height 26
copy tr "TCP00426 [PERSON_NAME]"
drag, startPoint x: 213, startPoint y: 229, endPoint x: 430, endPoint y: 230, distance: 216.8
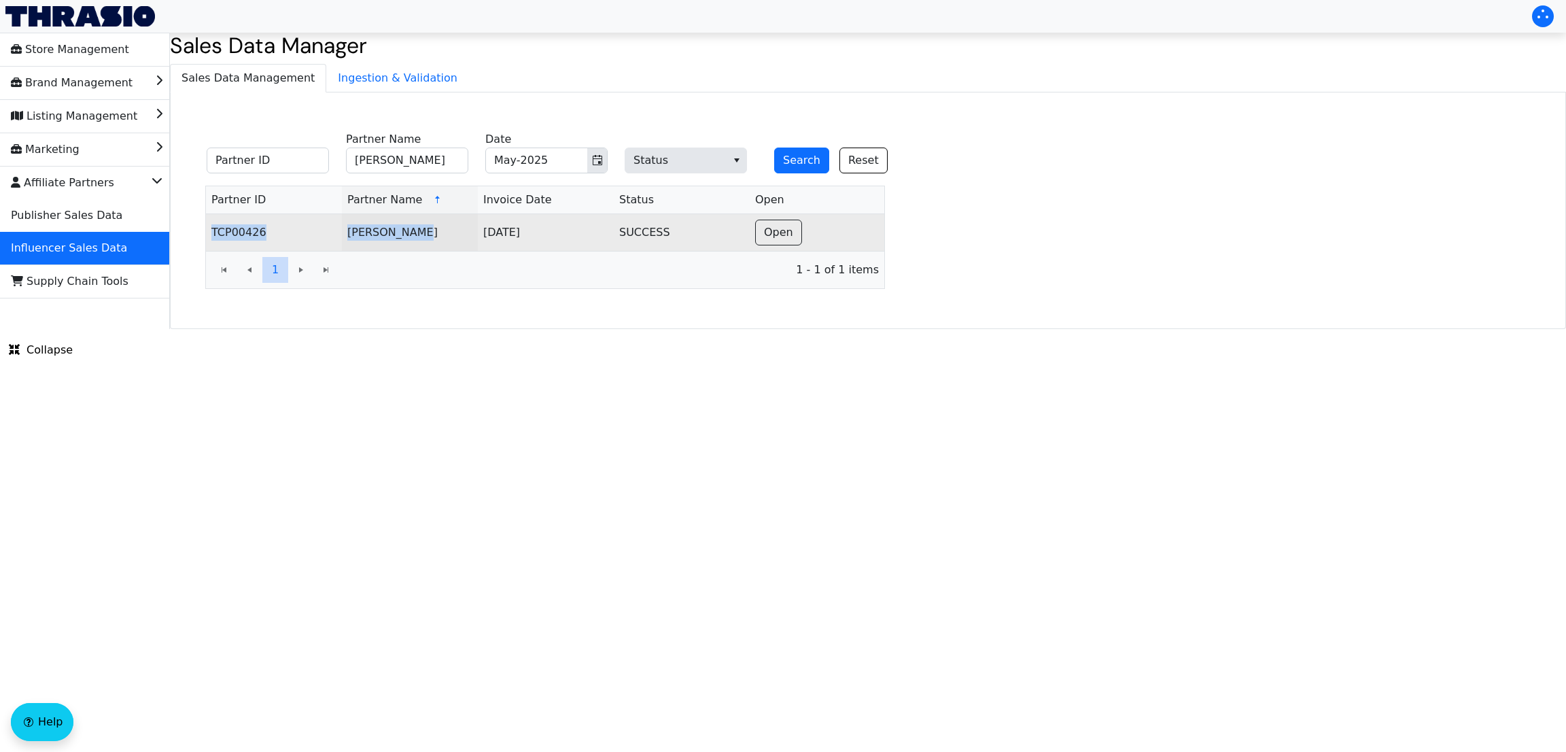
click at [430, 230] on tr "TCP00426 [PERSON_NAME][DATE] SUCCESS Open" at bounding box center [545, 232] width 678 height 37
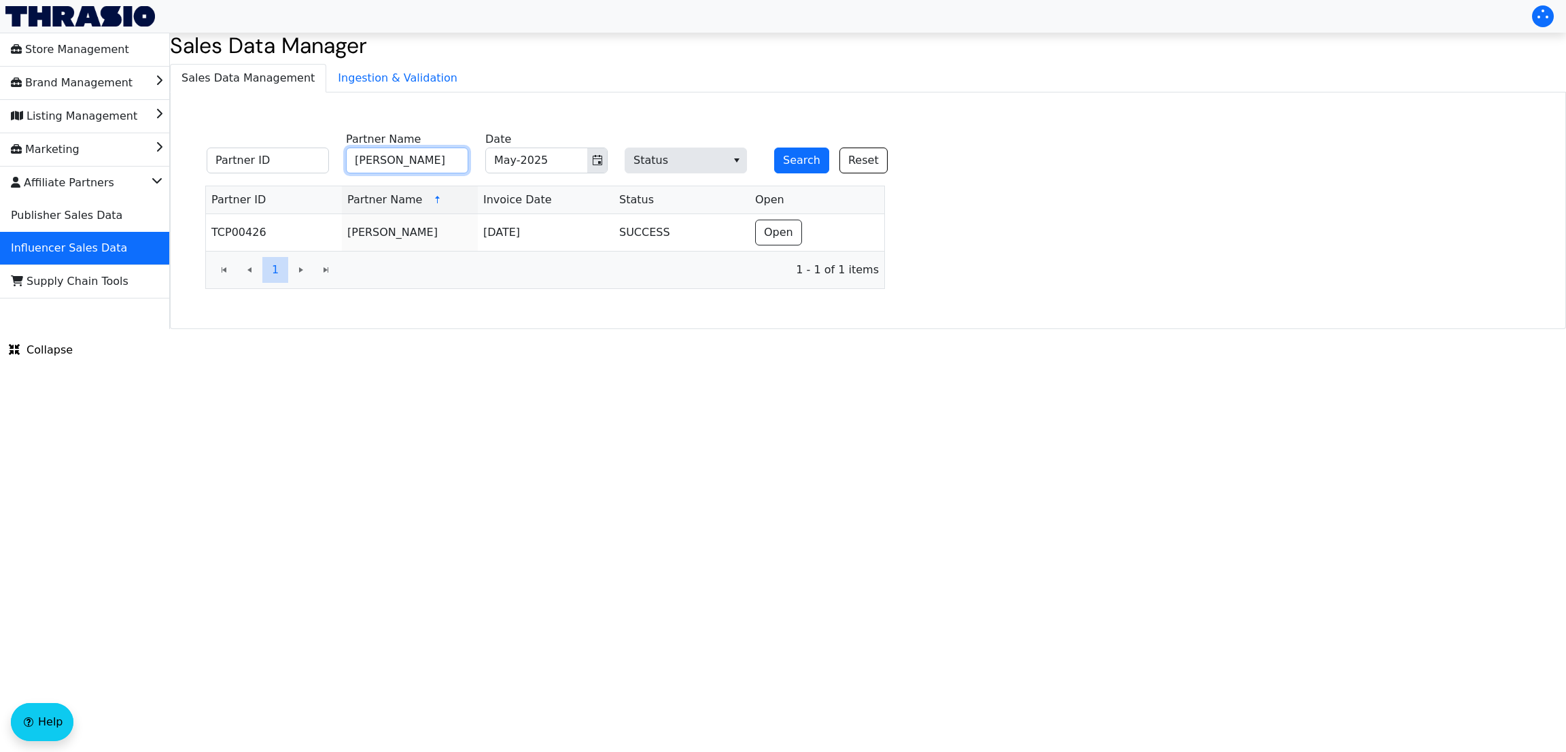
click at [368, 156] on input "[PERSON_NAME]" at bounding box center [407, 160] width 122 height 26
paste input "[PERSON_NAME]"
click at [368, 156] on input "[PERSON_NAME]" at bounding box center [407, 160] width 122 height 26
type input "[PERSON_NAME]"
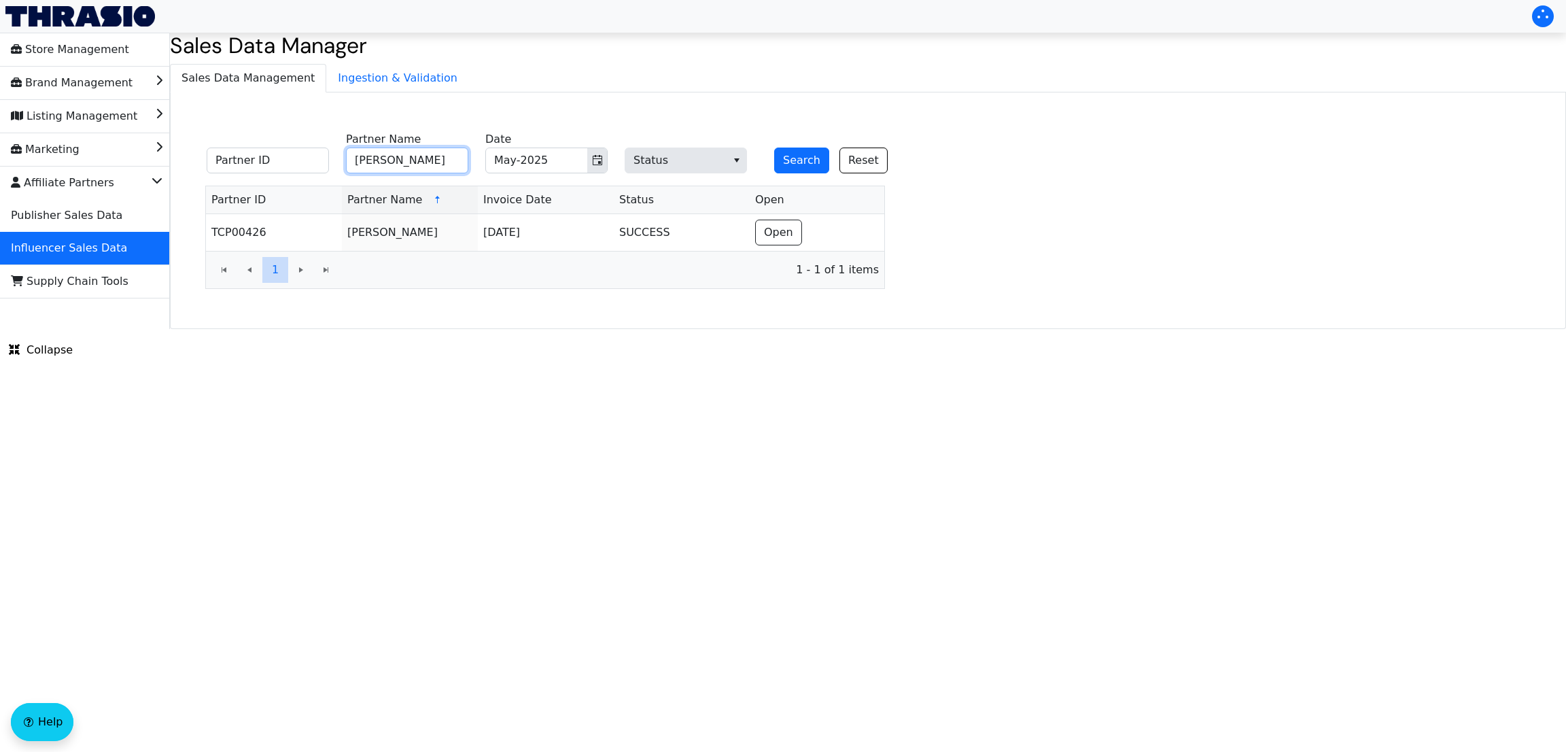
click at [774, 147] on button "Search" at bounding box center [801, 160] width 55 height 26
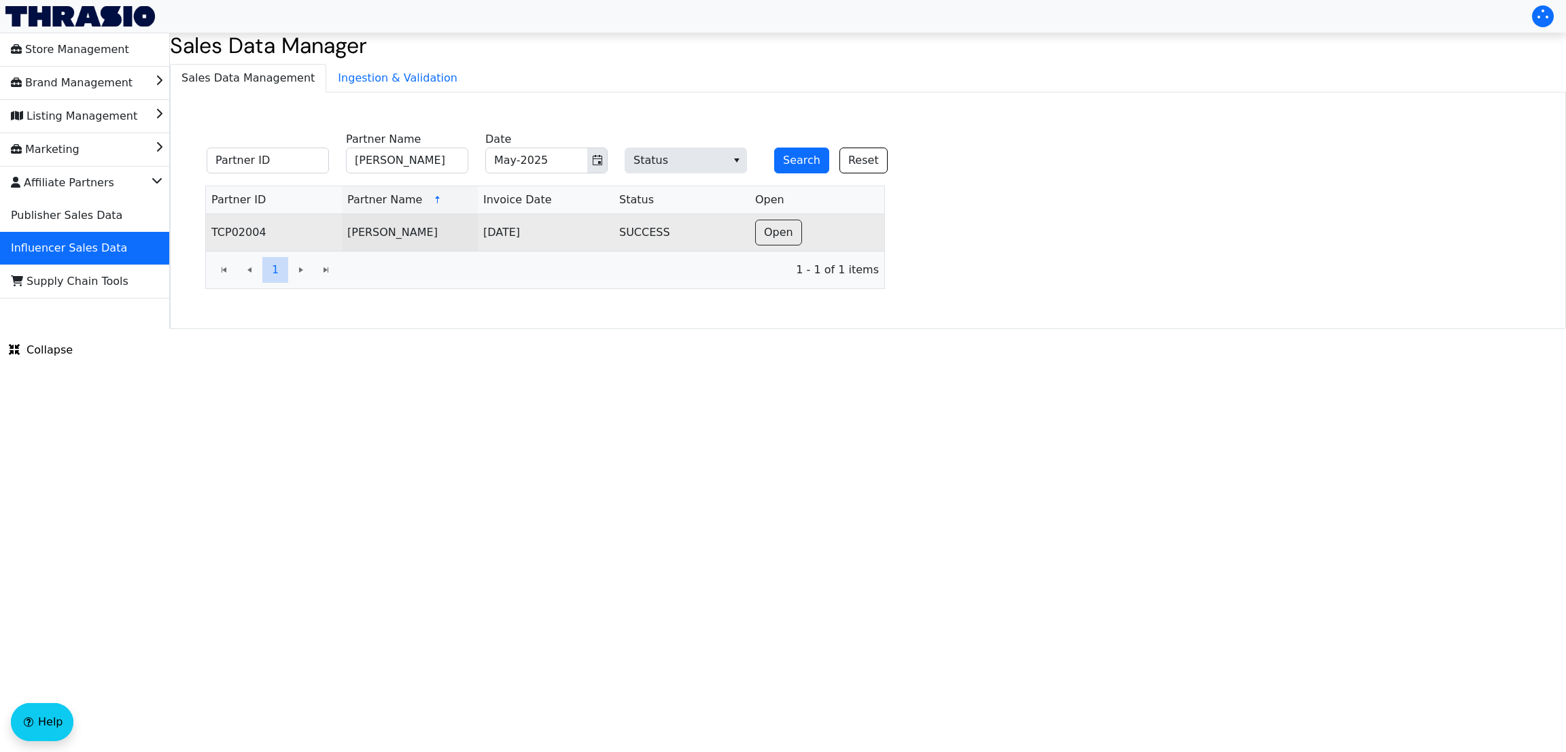
copy table "TCP02004 [PERSON_NAME]"
drag, startPoint x: 202, startPoint y: 236, endPoint x: 448, endPoint y: 241, distance: 246.1
click at [448, 241] on div "Partner ID [PERSON_NAME] Partner Name May-2025 Date Status Search Reset Partner…" at bounding box center [545, 208] width 728 height 162
